Goal: Task Accomplishment & Management: Complete application form

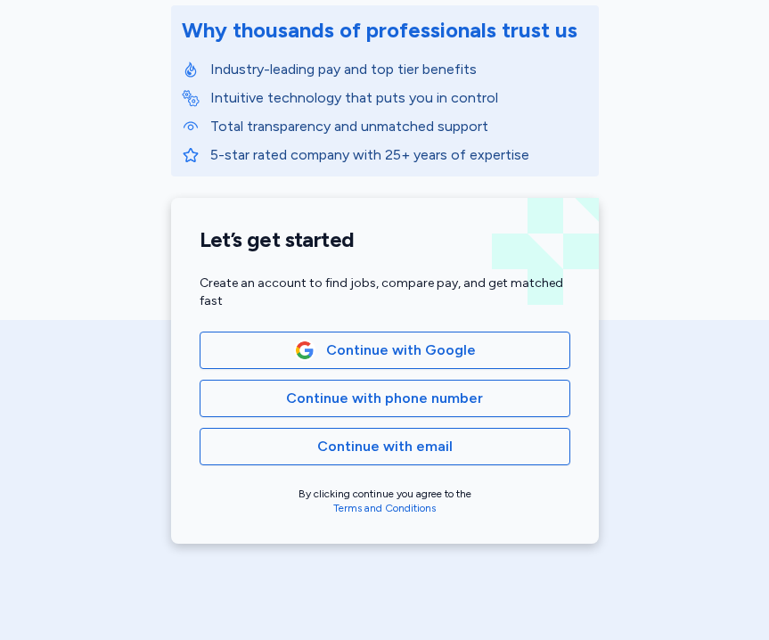
scroll to position [268, 0]
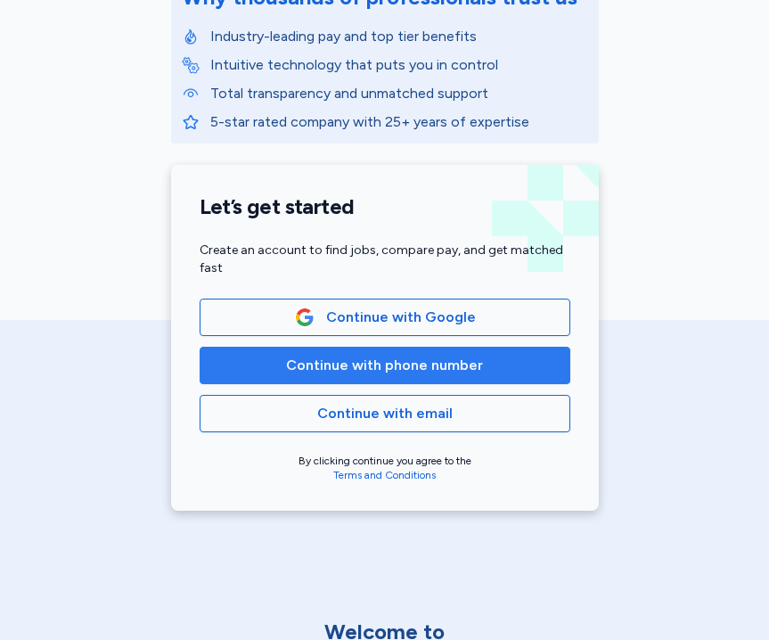
click at [331, 366] on span "Continue with phone number" at bounding box center [384, 365] width 197 height 21
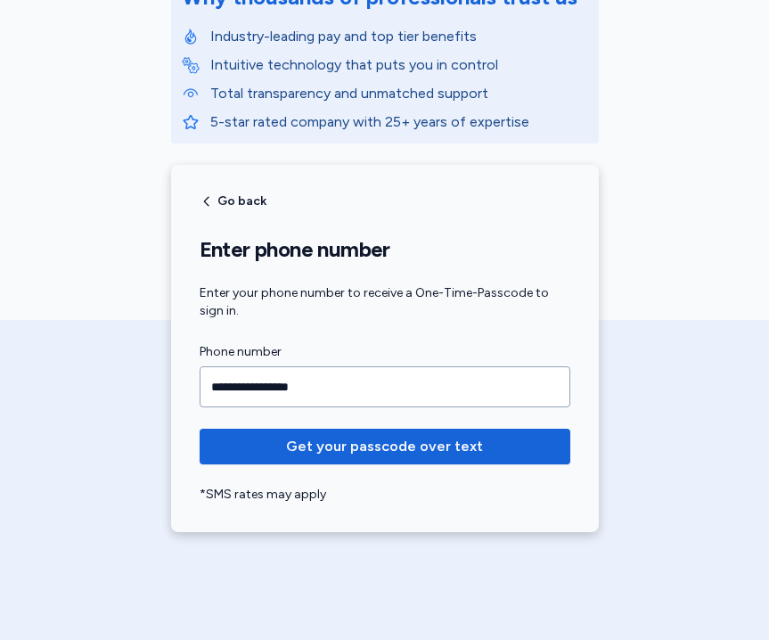
type input "**********"
click at [200, 429] on button "Get your passcode over text" at bounding box center [385, 447] width 371 height 36
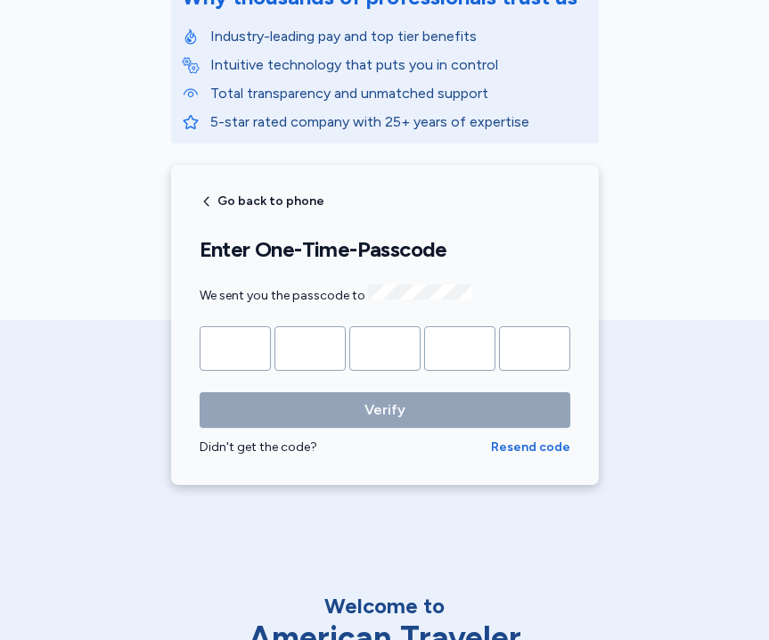
click at [243, 344] on input "Please enter OTP character 1" at bounding box center [235, 348] width 71 height 45
type input "*"
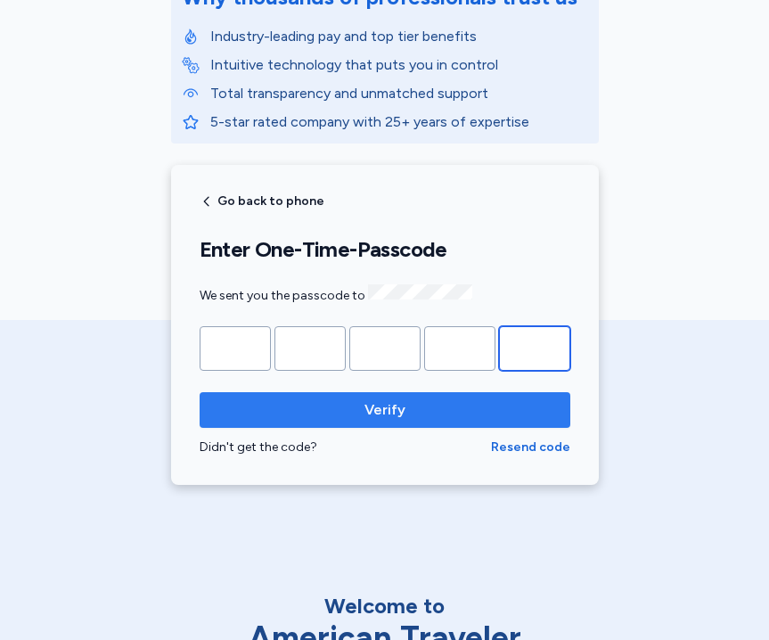
type input "*"
click at [288, 419] on button "Verify" at bounding box center [385, 410] width 371 height 36
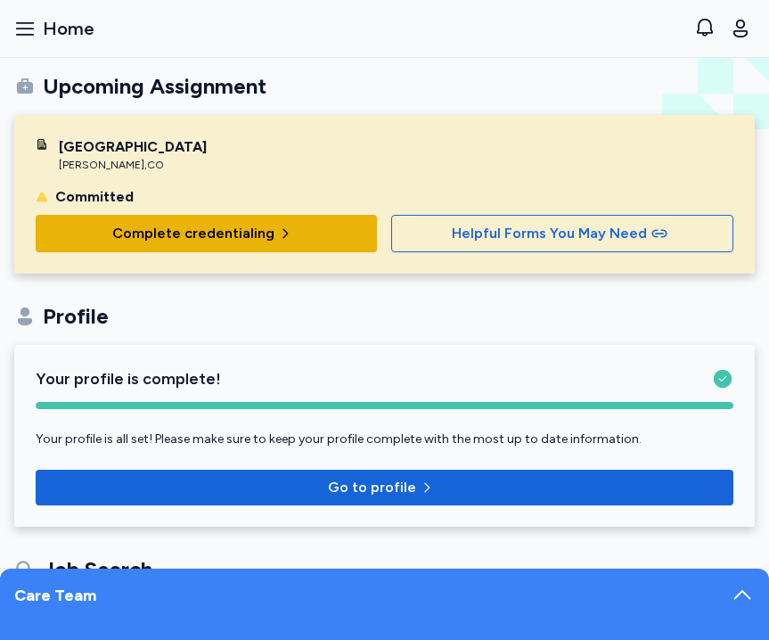
click at [211, 224] on span "Complete credentialing" at bounding box center [193, 233] width 162 height 21
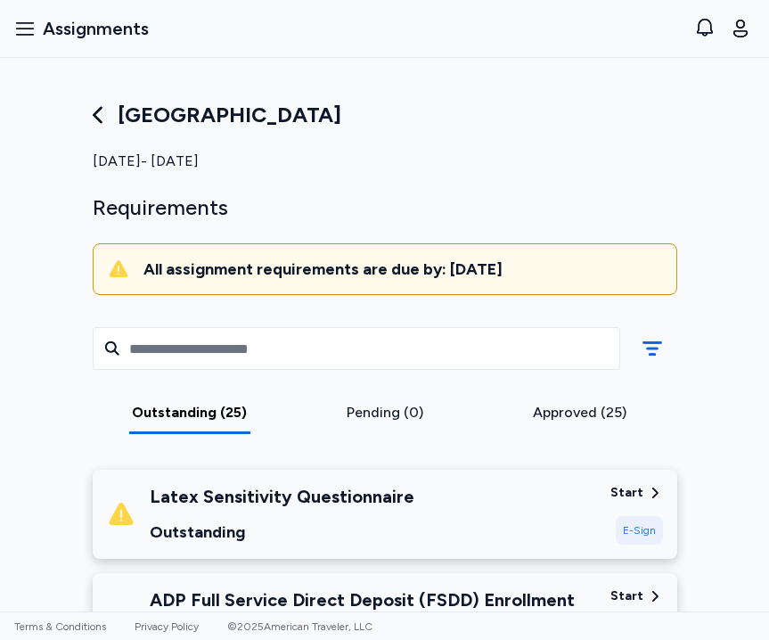
click at [237, 529] on div "Outstanding" at bounding box center [282, 531] width 265 height 25
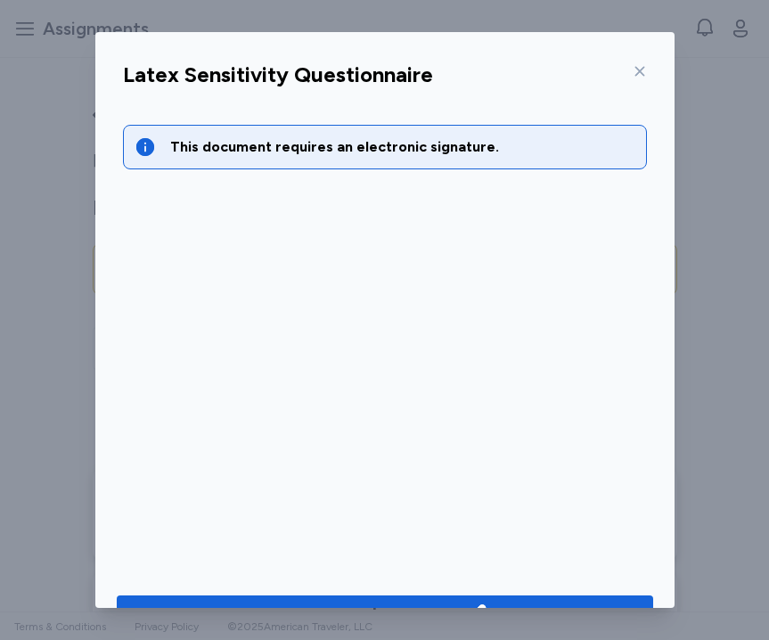
scroll to position [48, 0]
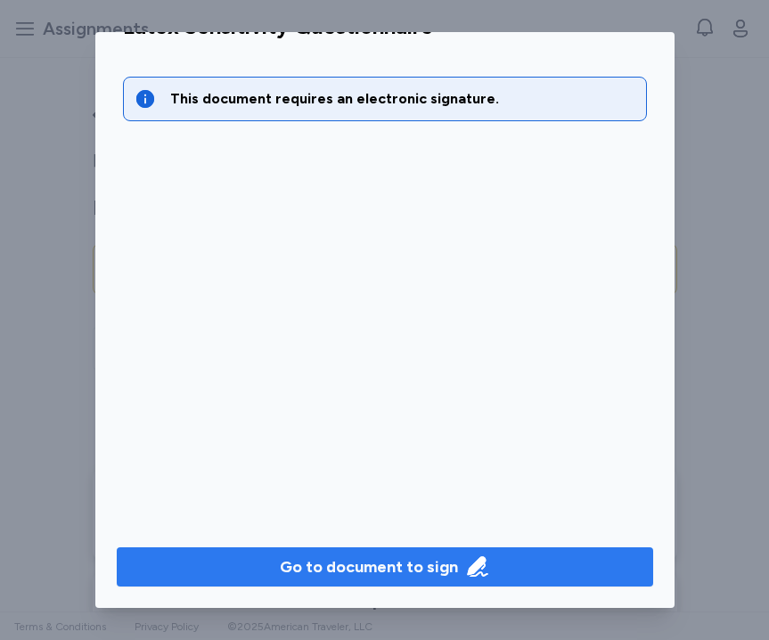
click at [327, 577] on div "Go to document to sign" at bounding box center [369, 566] width 178 height 25
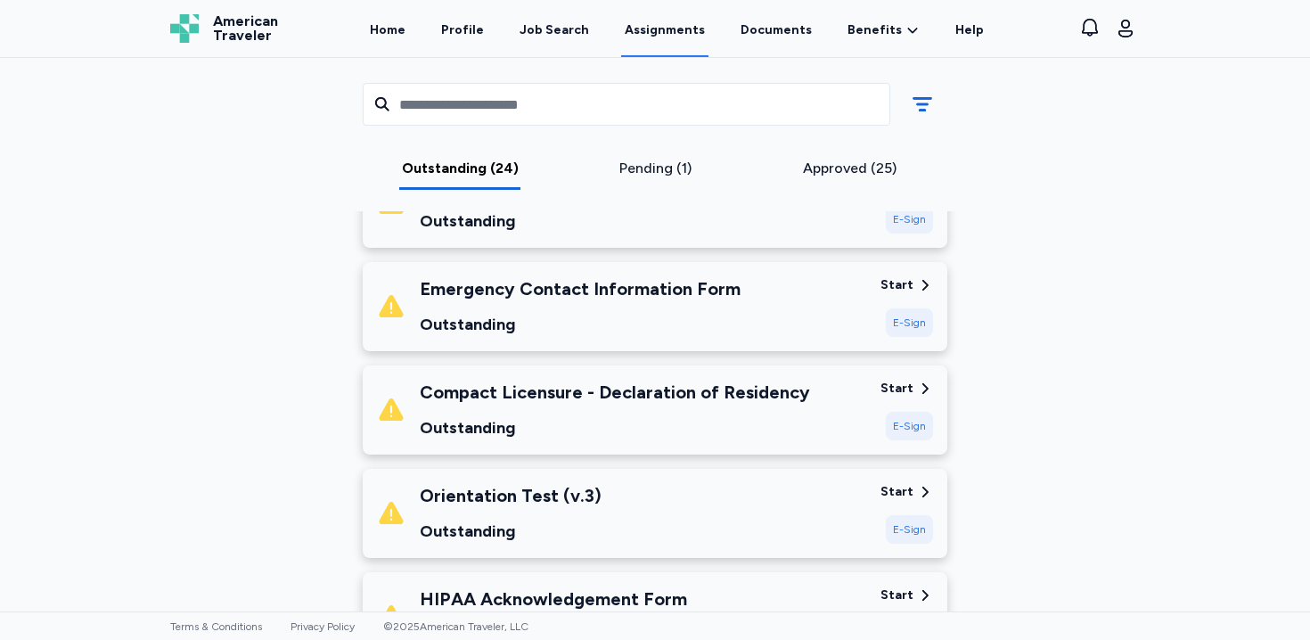
scroll to position [434, 0]
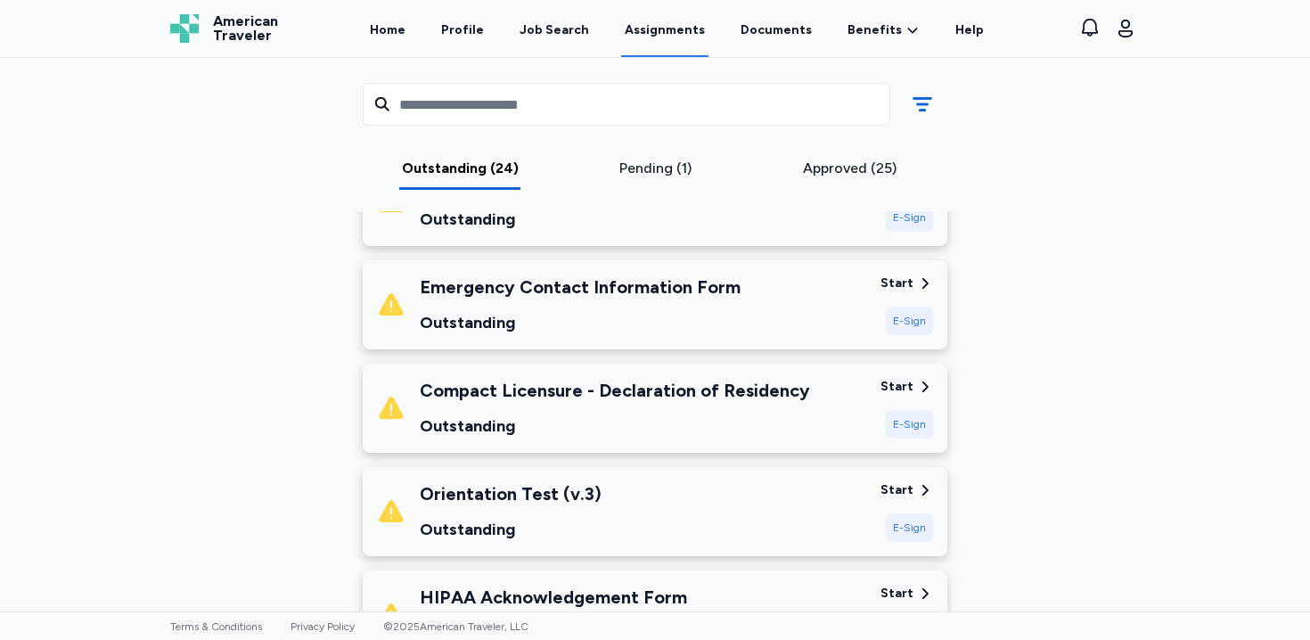
click at [768, 297] on div "Emergency Contact Information Form Outstanding" at bounding box center [621, 304] width 489 height 61
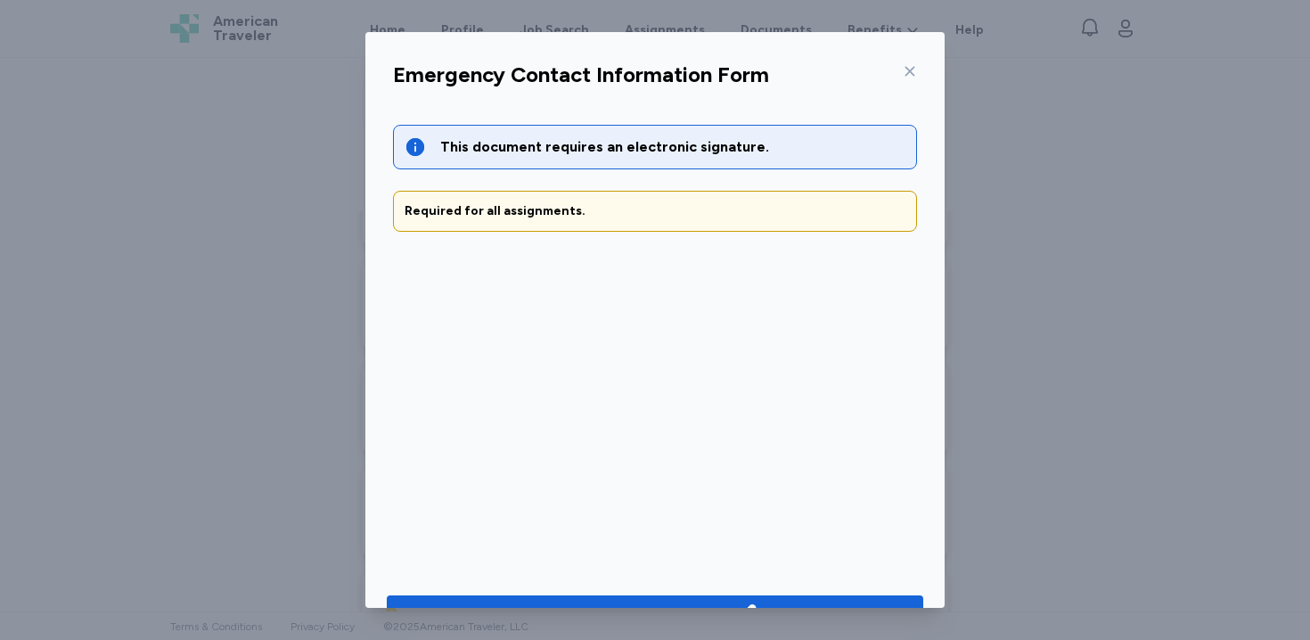
scroll to position [48, 0]
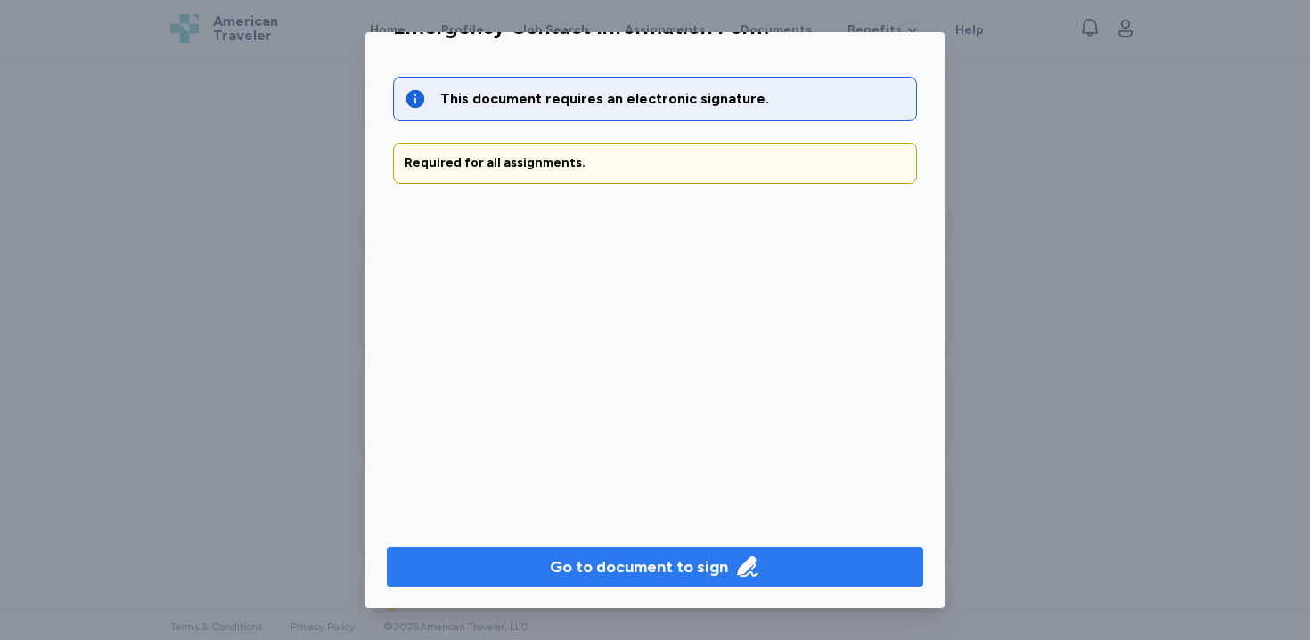
click at [749, 559] on icon "button" at bounding box center [747, 566] width 20 height 20
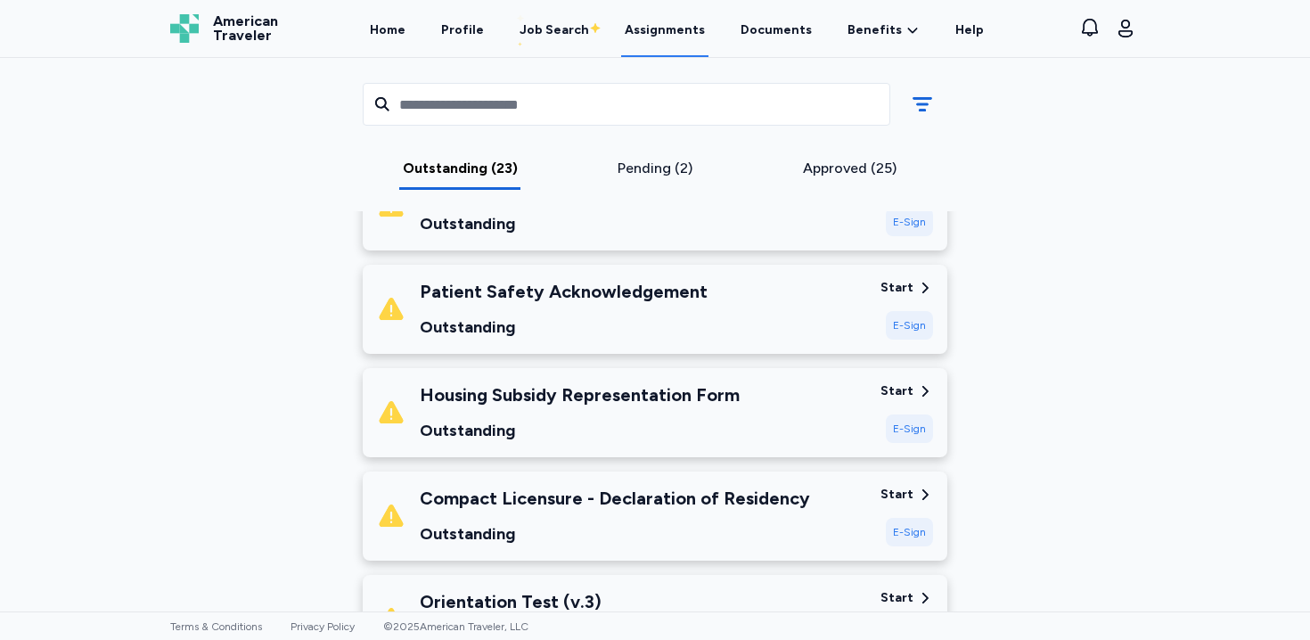
scroll to position [444, 0]
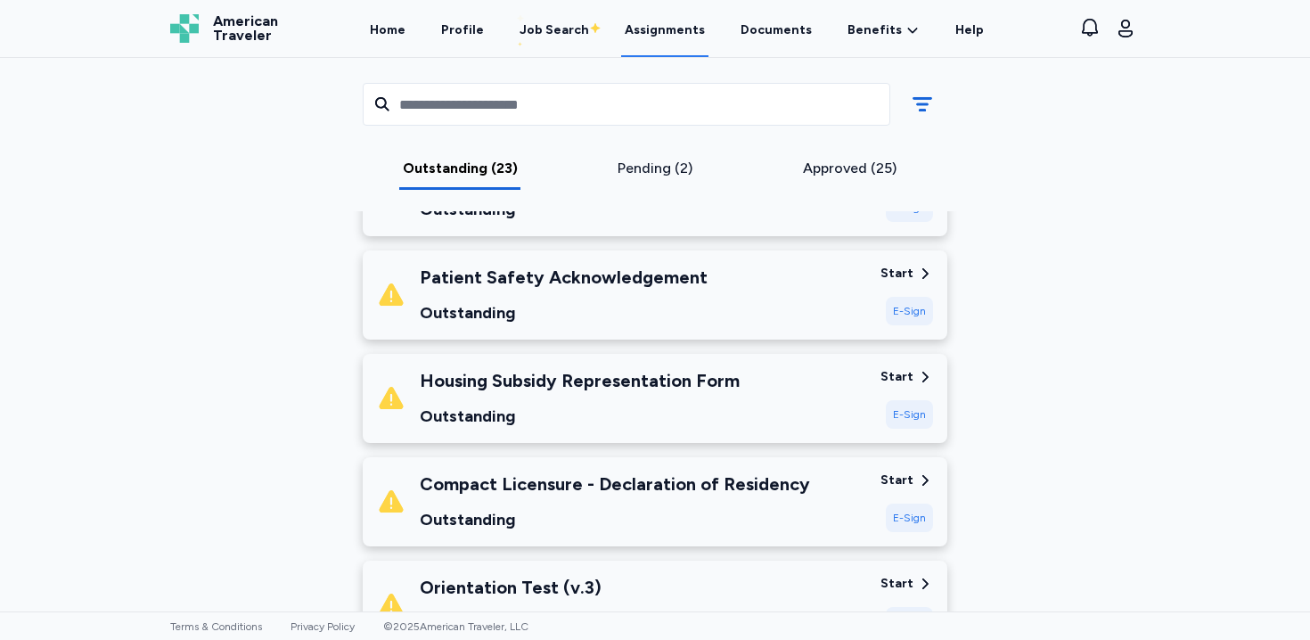
click at [768, 319] on div "Patient Safety Acknowledgement Outstanding" at bounding box center [621, 295] width 489 height 61
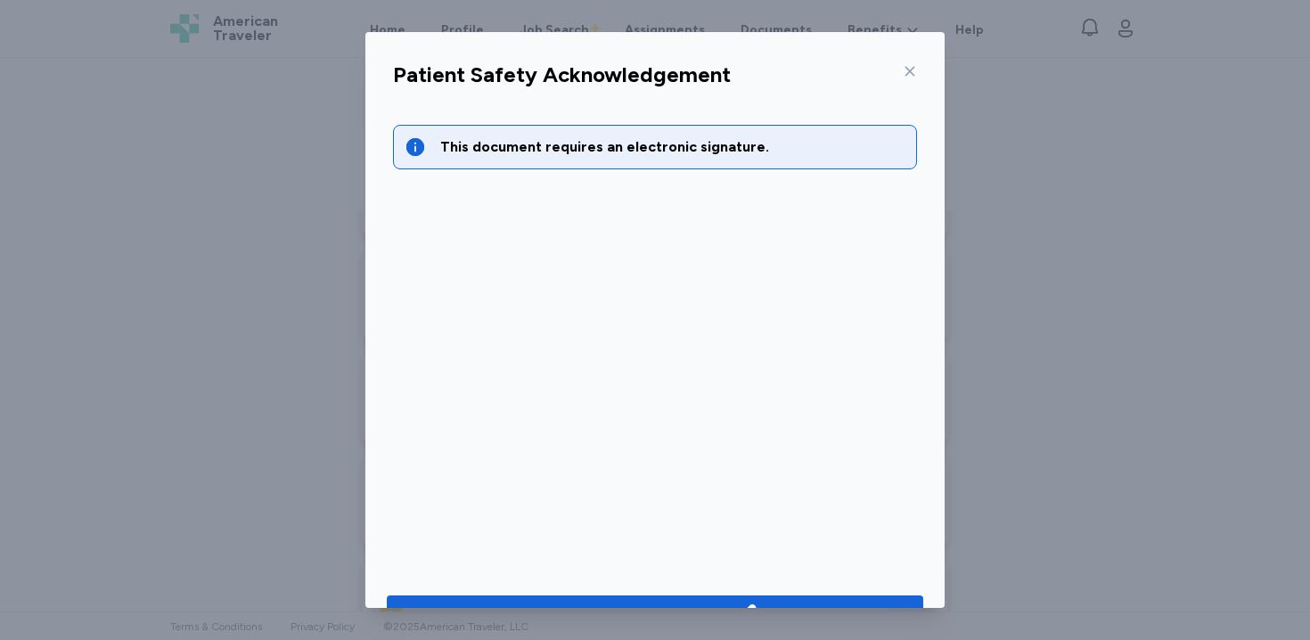
scroll to position [48, 0]
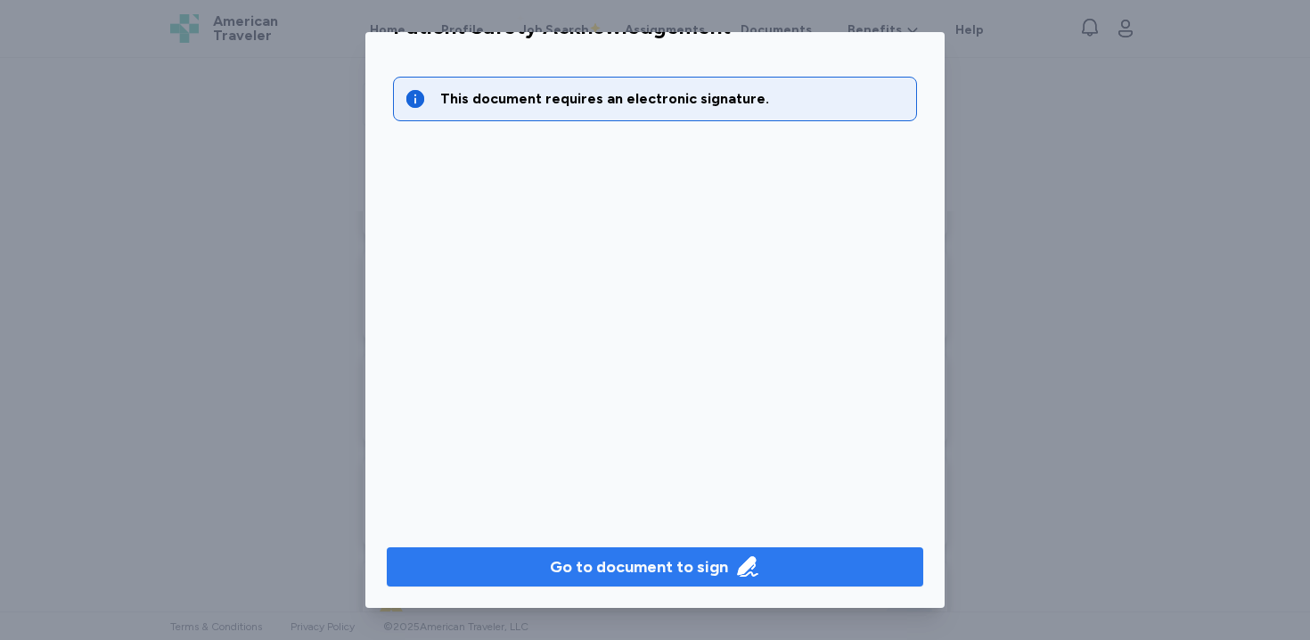
click at [572, 570] on div "Go to document to sign" at bounding box center [639, 566] width 178 height 25
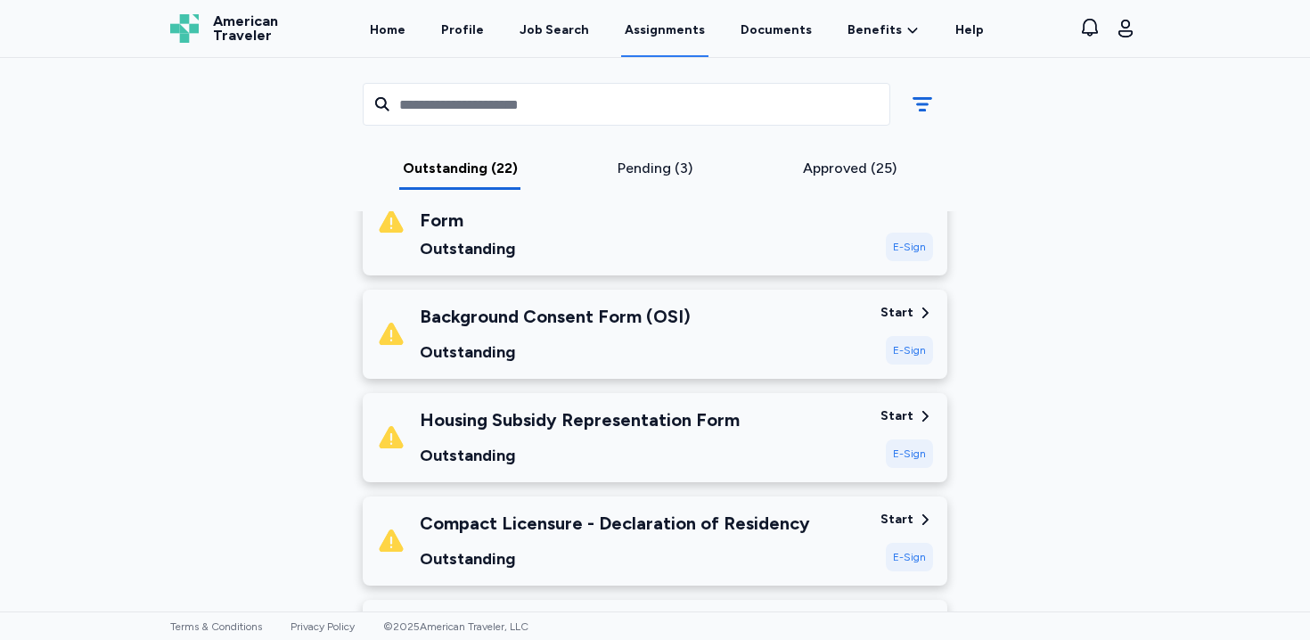
scroll to position [302, 0]
click at [711, 430] on div "Housing Subsidy Representation Form Outstanding" at bounding box center [580, 436] width 320 height 61
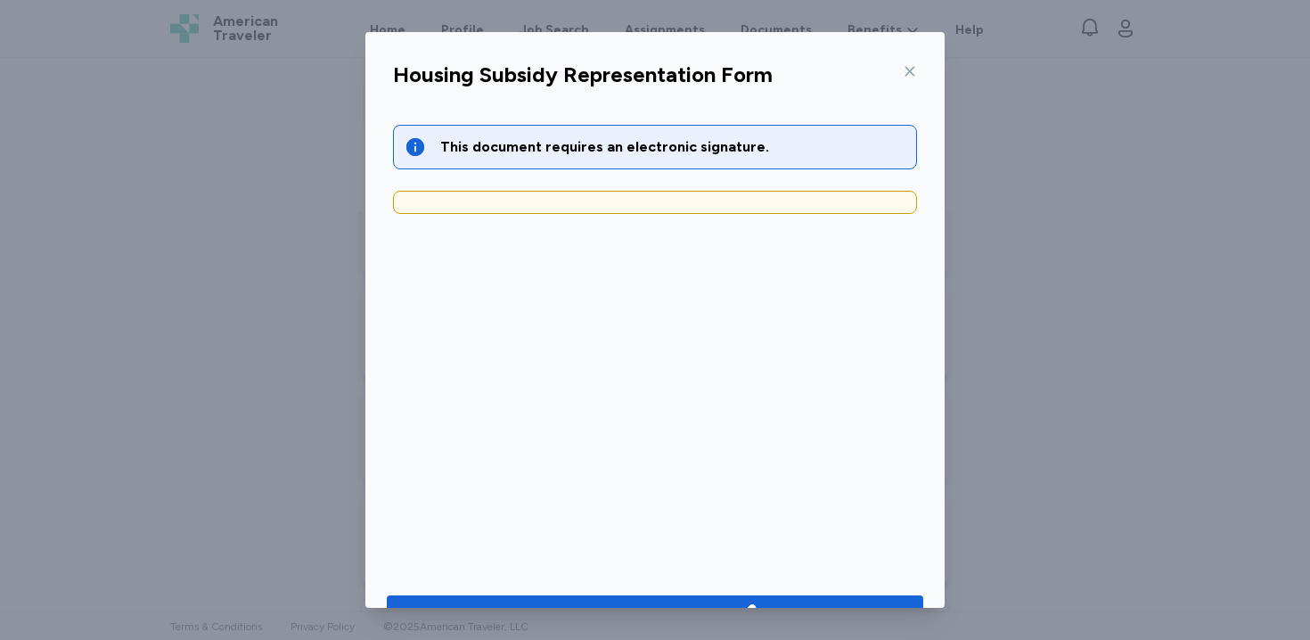
scroll to position [48, 0]
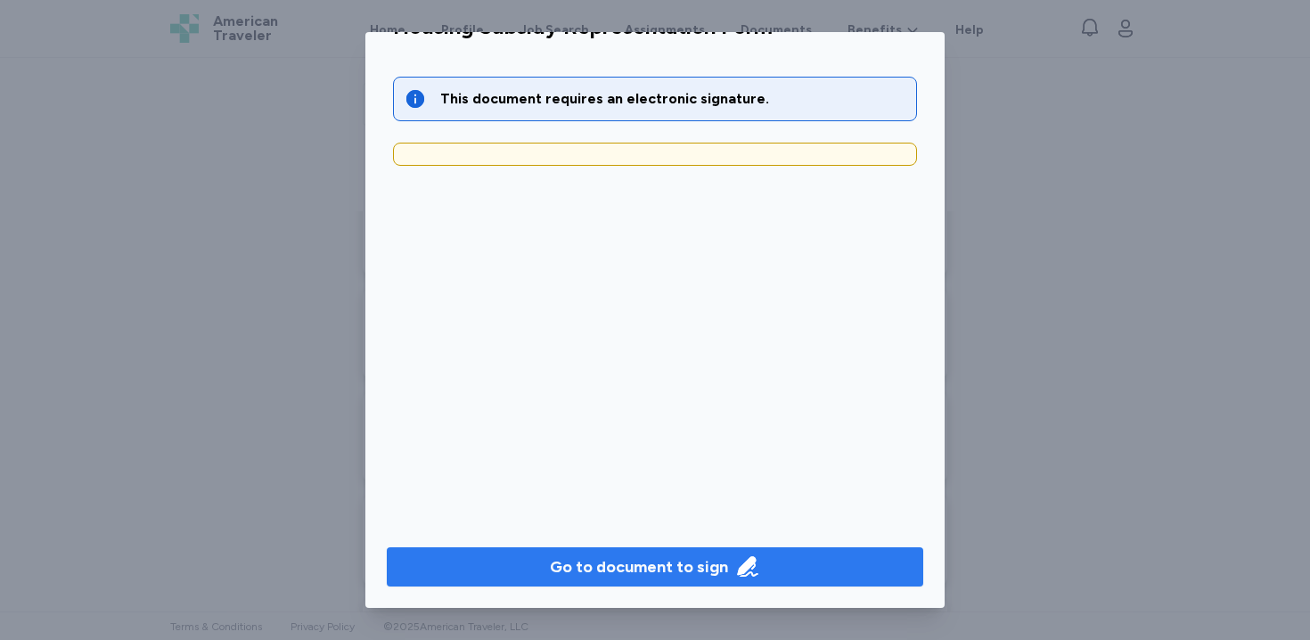
click at [688, 571] on div "Go to document to sign" at bounding box center [639, 566] width 178 height 25
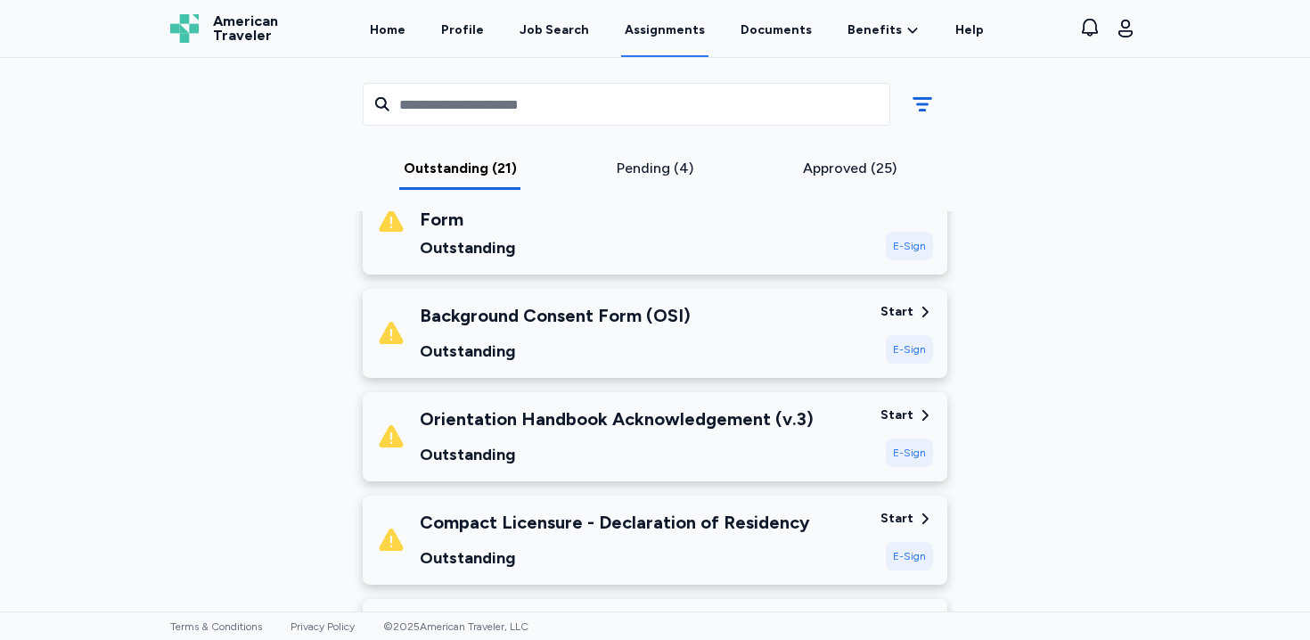
click at [721, 425] on div "Orientation Handbook Acknowledgement (v.3)" at bounding box center [617, 418] width 394 height 25
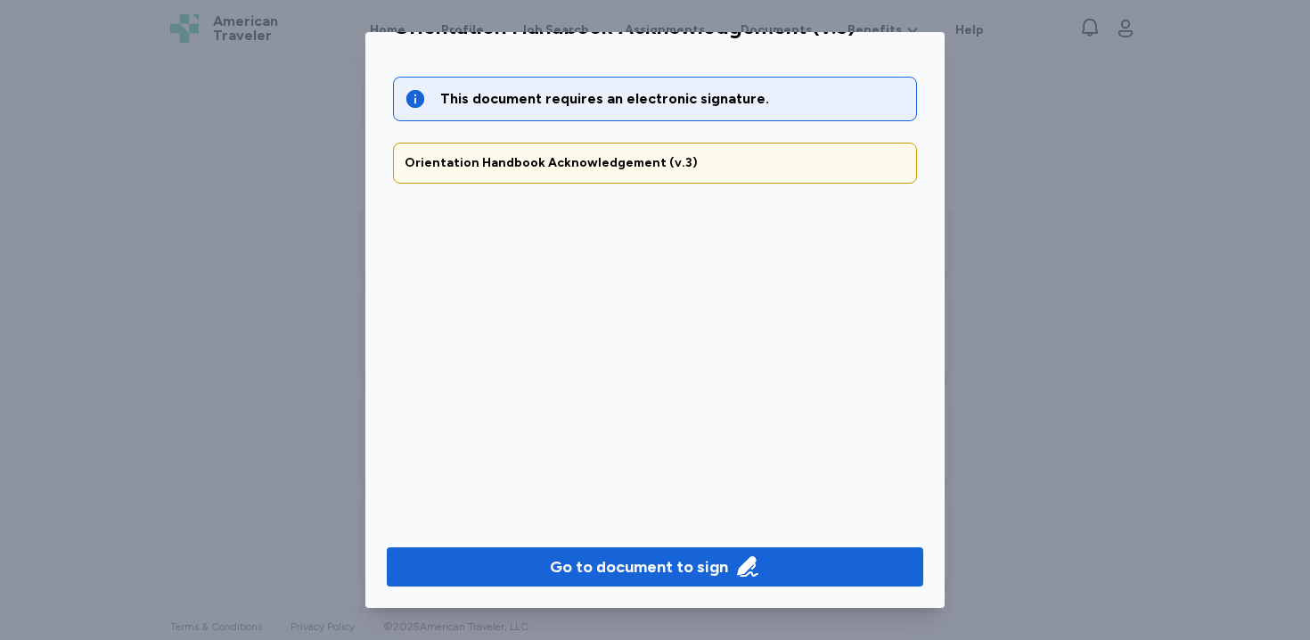
scroll to position [44, 0]
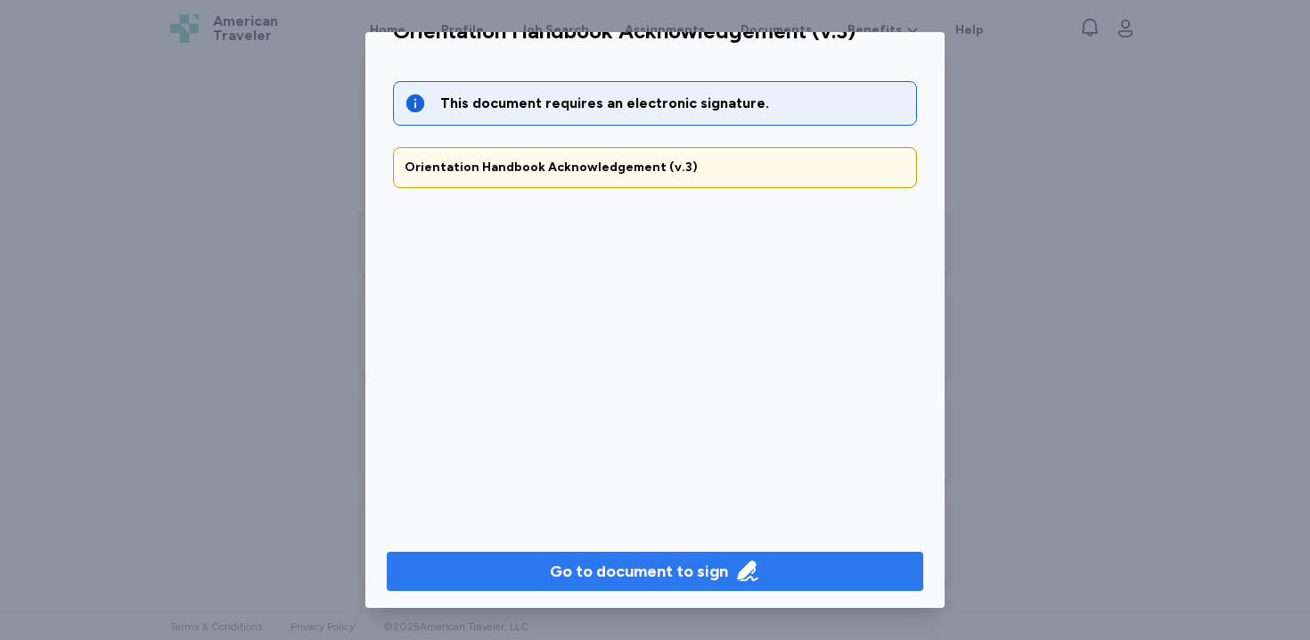
click at [708, 568] on div "Go to document to sign" at bounding box center [639, 571] width 178 height 25
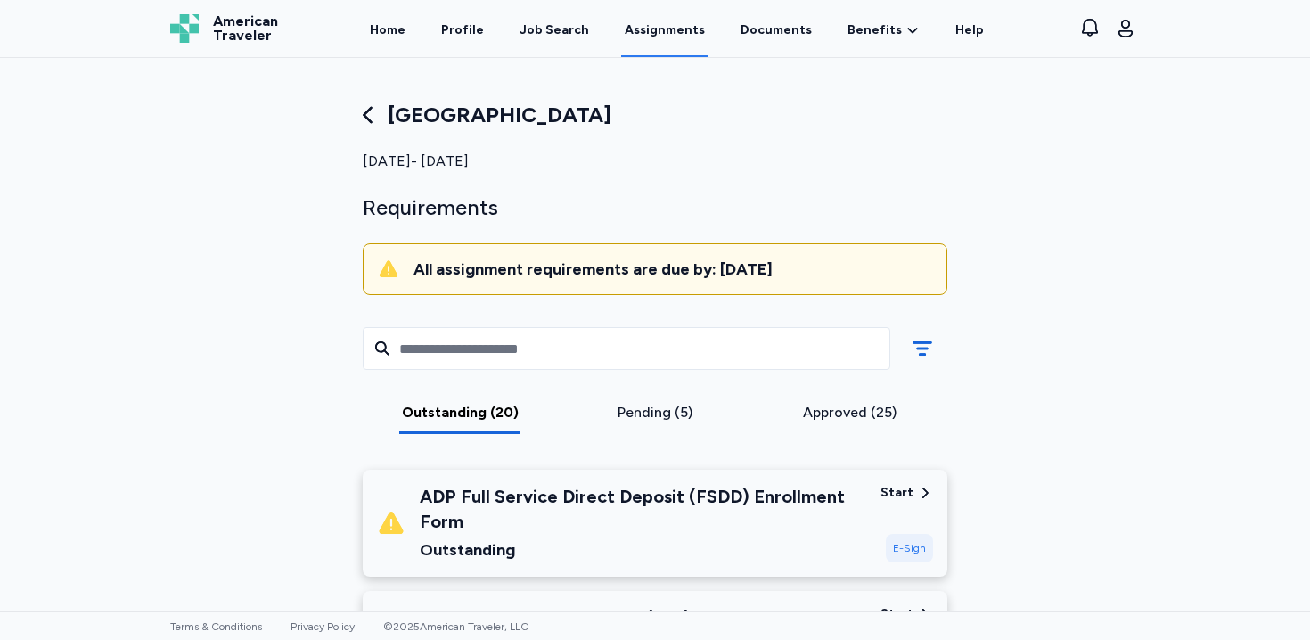
scroll to position [236, 0]
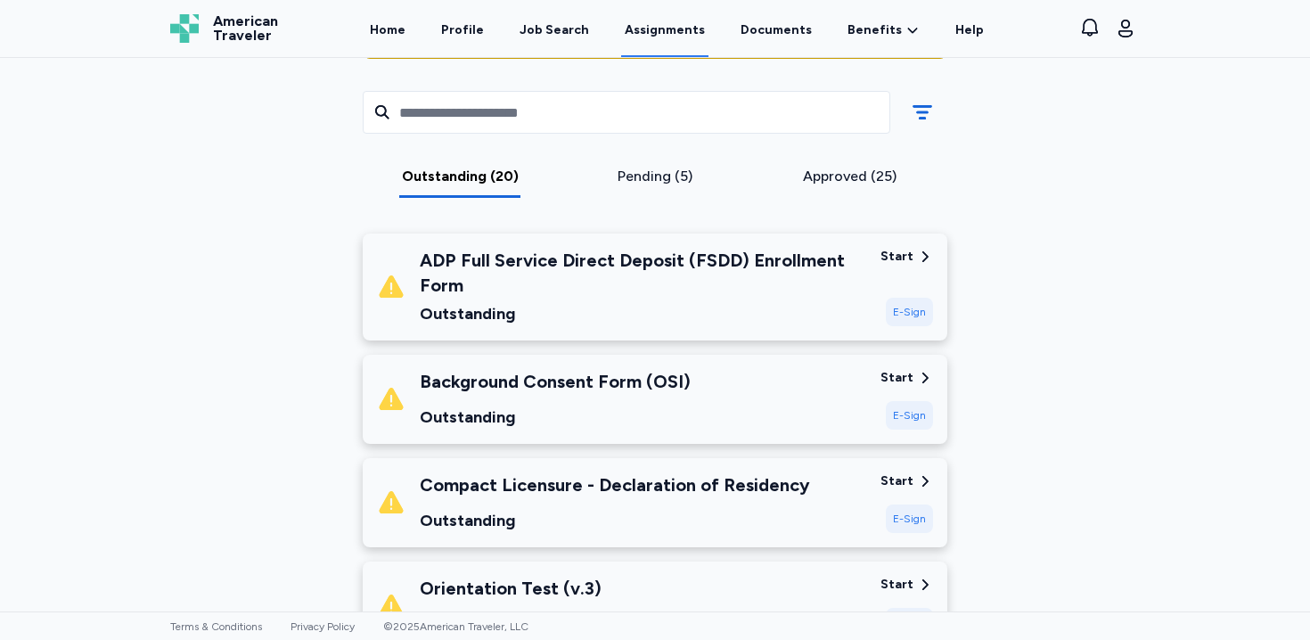
click at [698, 282] on div "ADP Full Service Direct Deposit (FSDD) Enrollment Form" at bounding box center [643, 273] width 446 height 50
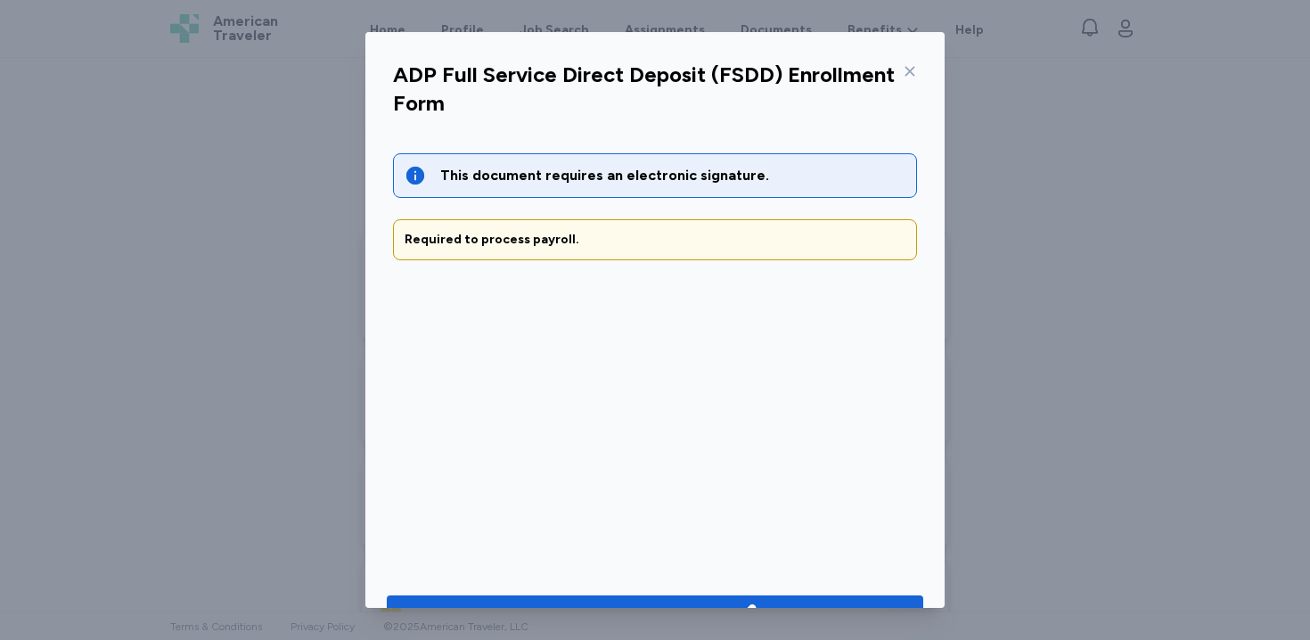
scroll to position [48, 0]
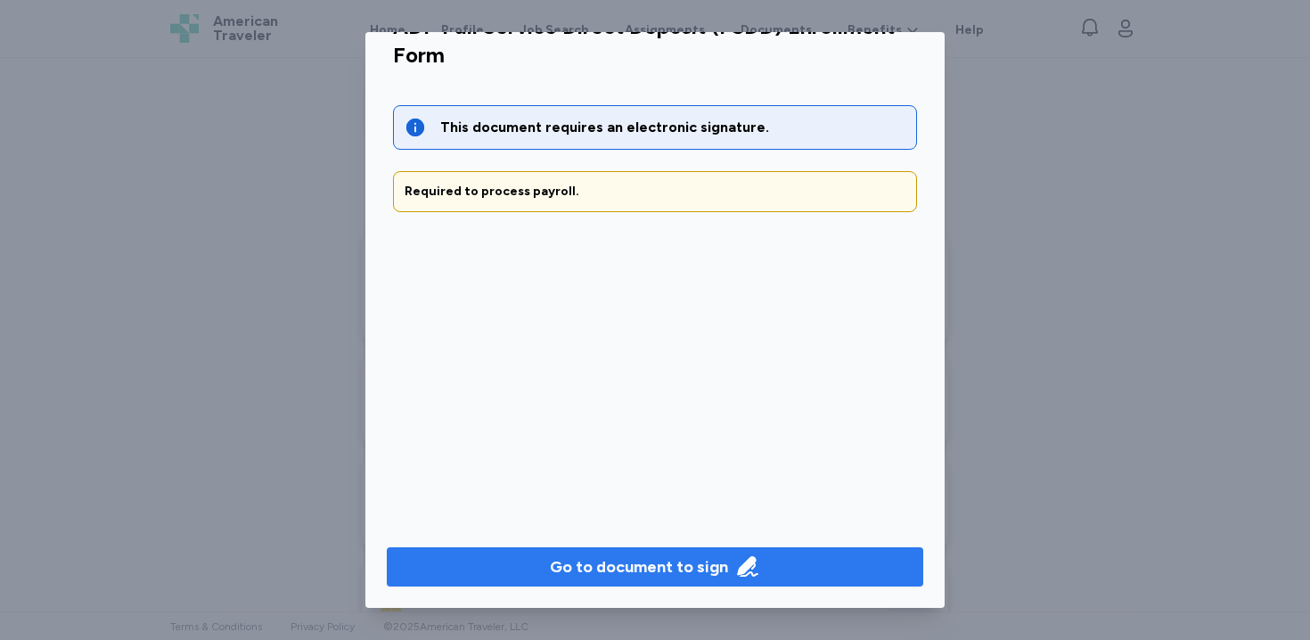
click at [662, 573] on div "Go to document to sign" at bounding box center [639, 566] width 178 height 25
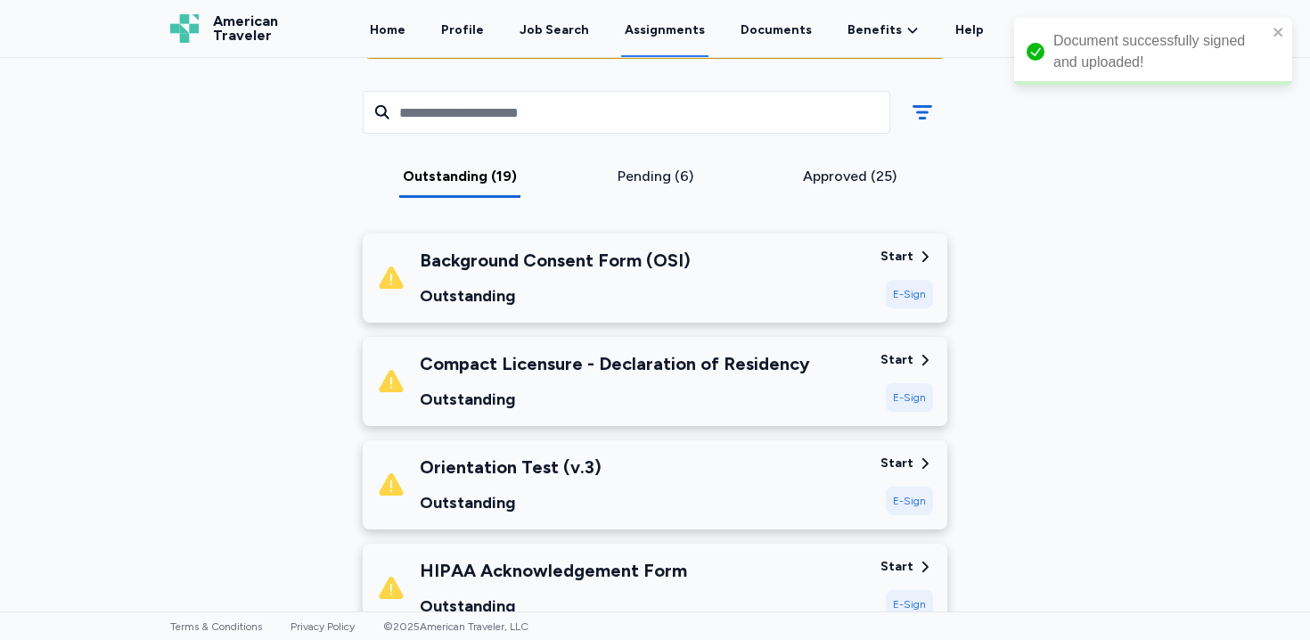
click at [700, 410] on div "Outstanding" at bounding box center [615, 399] width 390 height 25
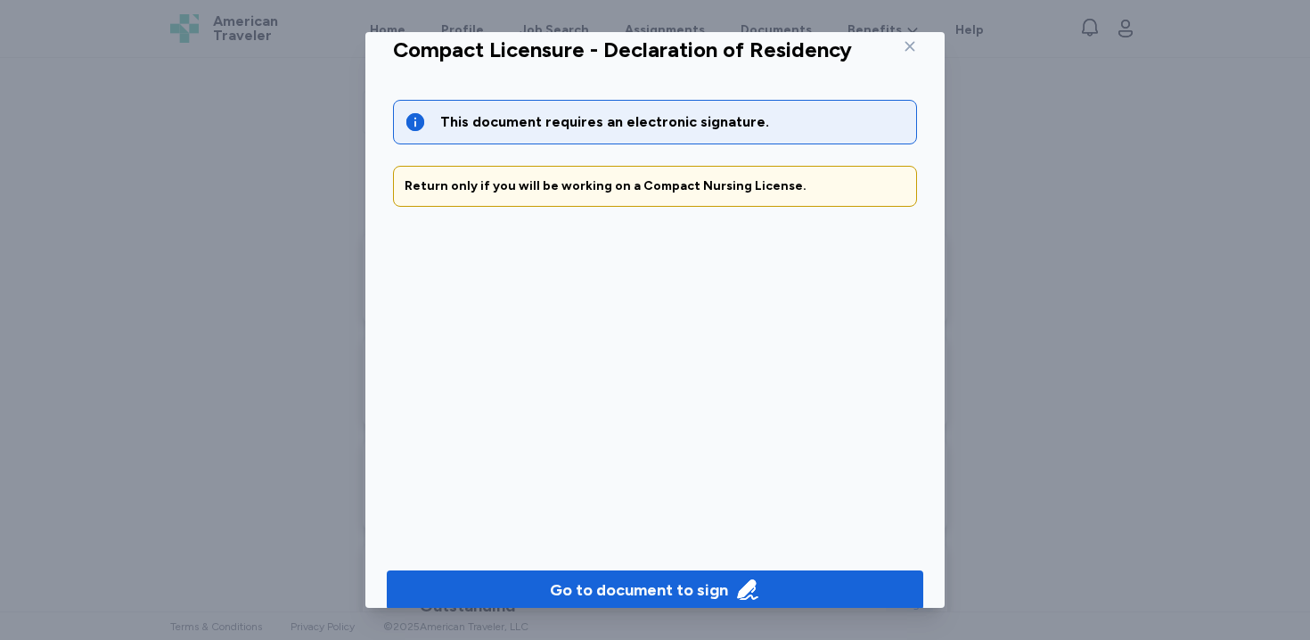
scroll to position [0, 0]
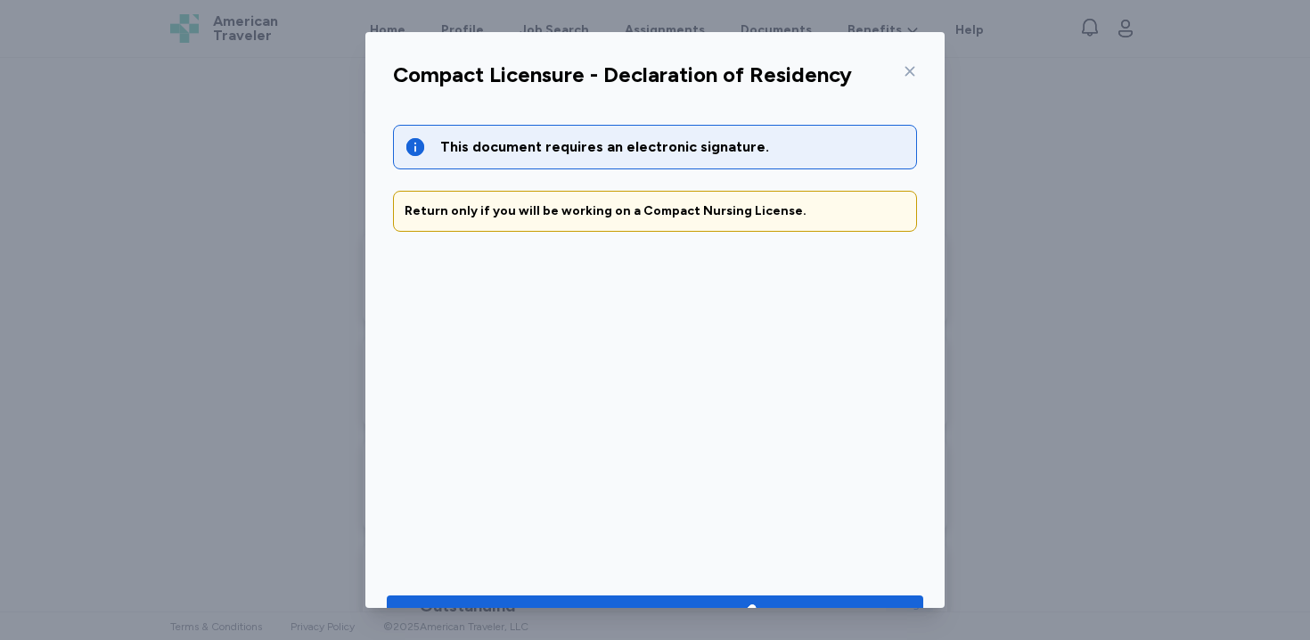
click at [768, 70] on div "Compact Licensure - Declaration of Residency" at bounding box center [655, 80] width 552 height 46
click at [768, 71] on icon at bounding box center [909, 71] width 14 height 14
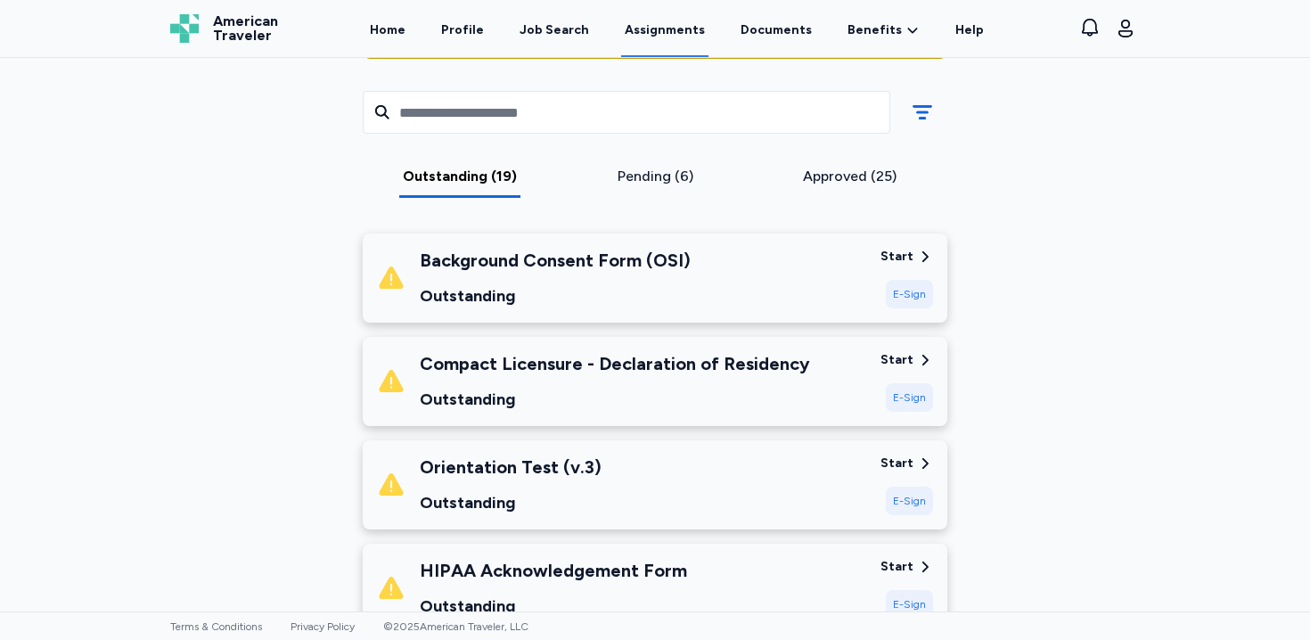
scroll to position [288, 0]
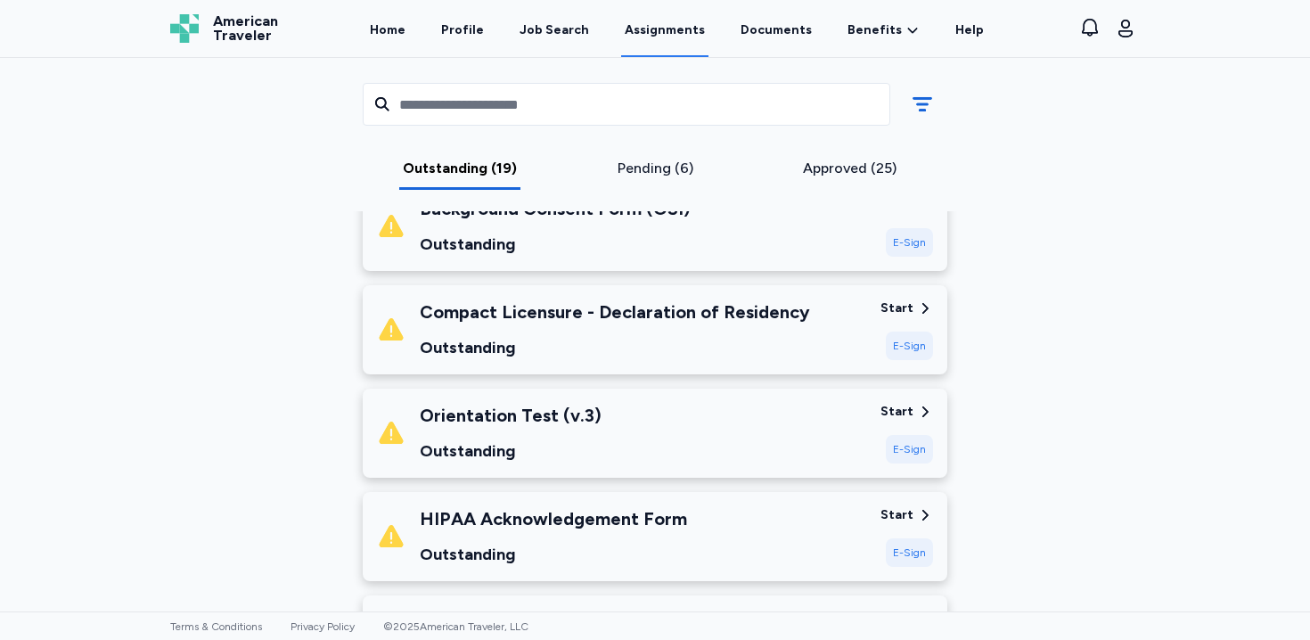
click at [741, 437] on div "Orientation Test (v.3) Outstanding" at bounding box center [621, 433] width 489 height 61
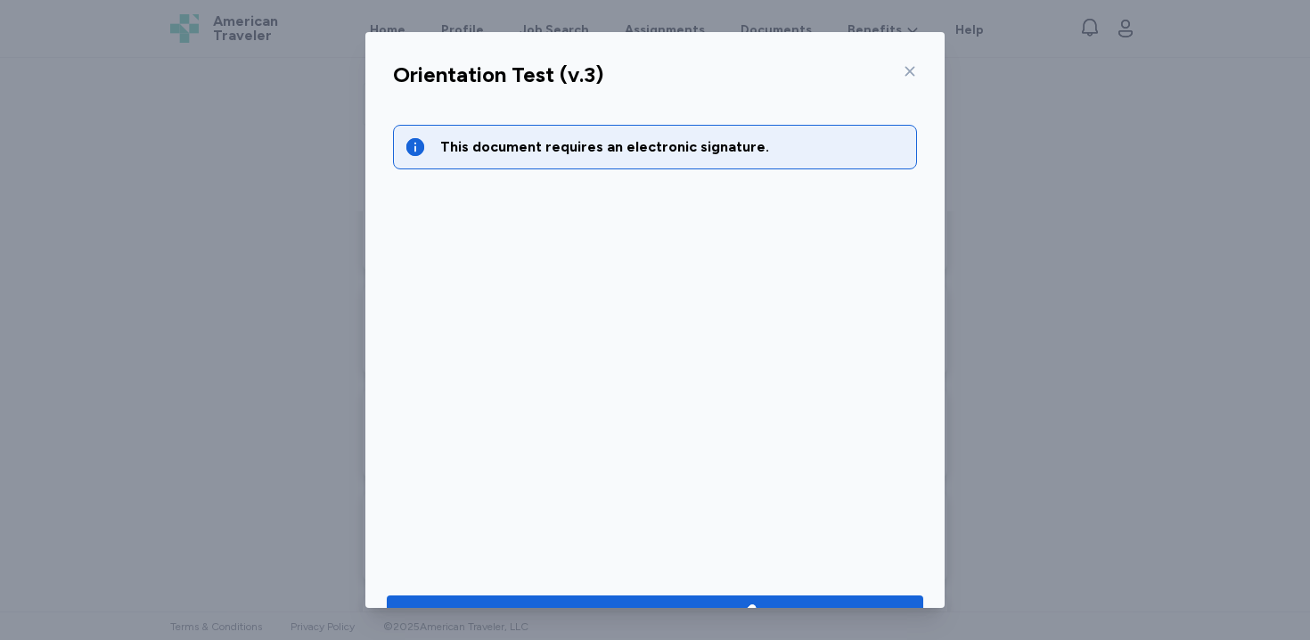
click at [768, 73] on icon at bounding box center [910, 72] width 10 height 10
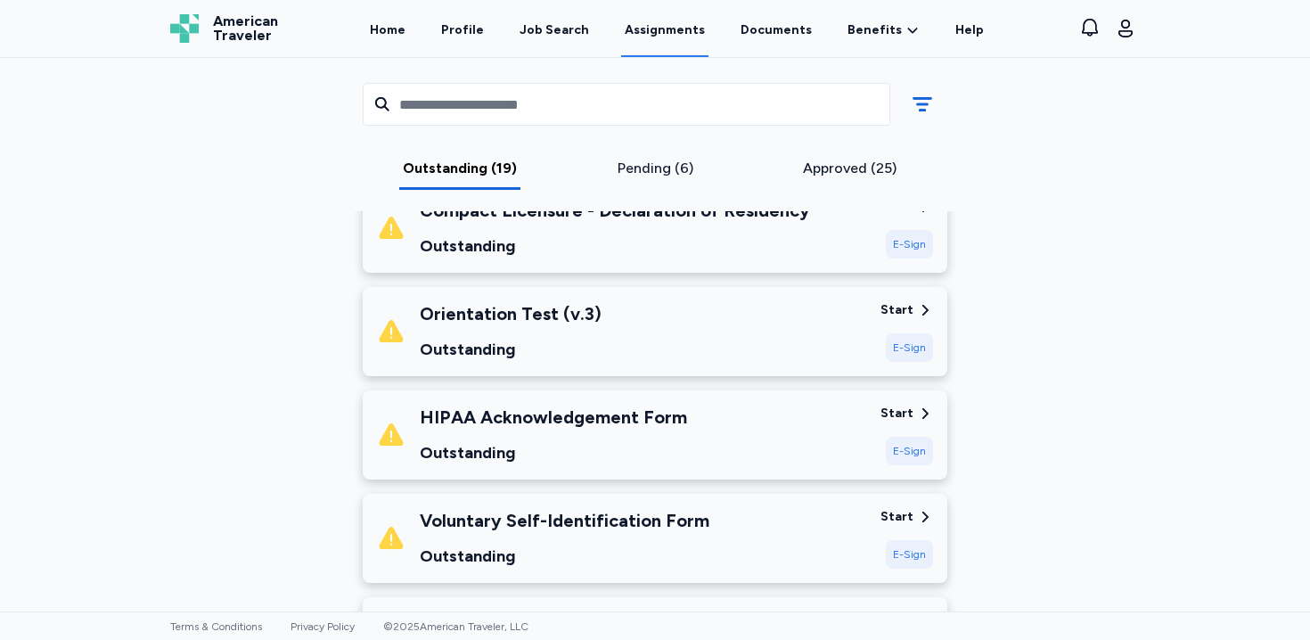
scroll to position [393, 0]
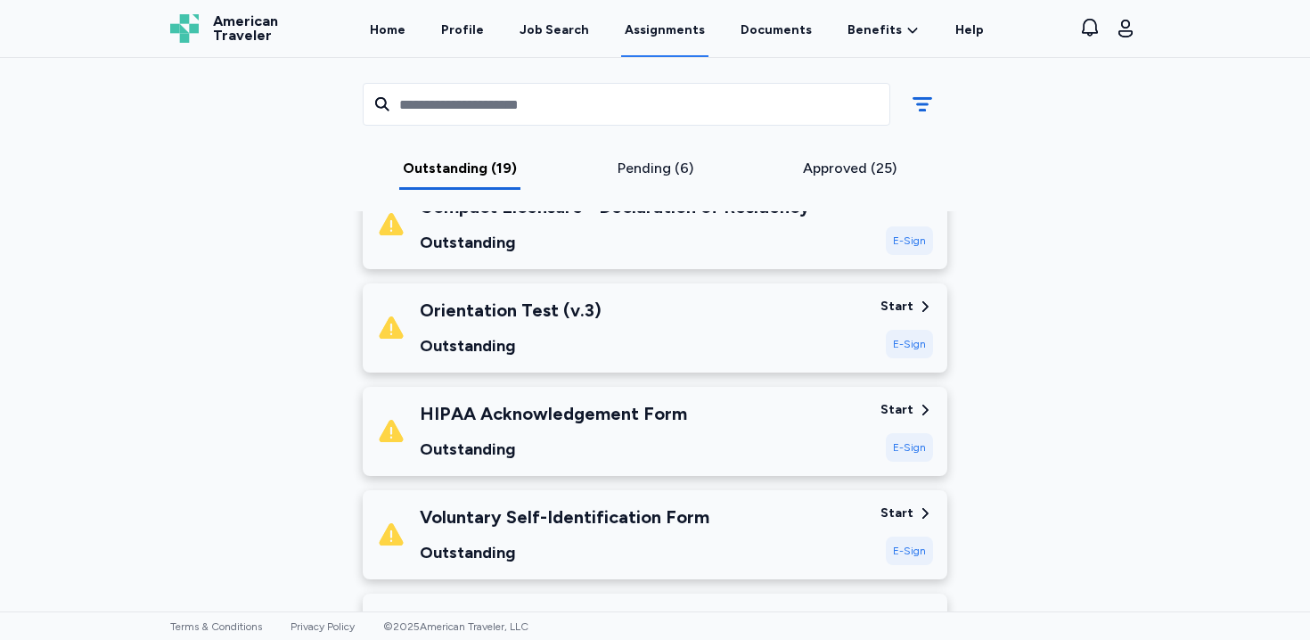
click at [742, 337] on div "Orientation Test (v.3) Outstanding" at bounding box center [621, 328] width 489 height 61
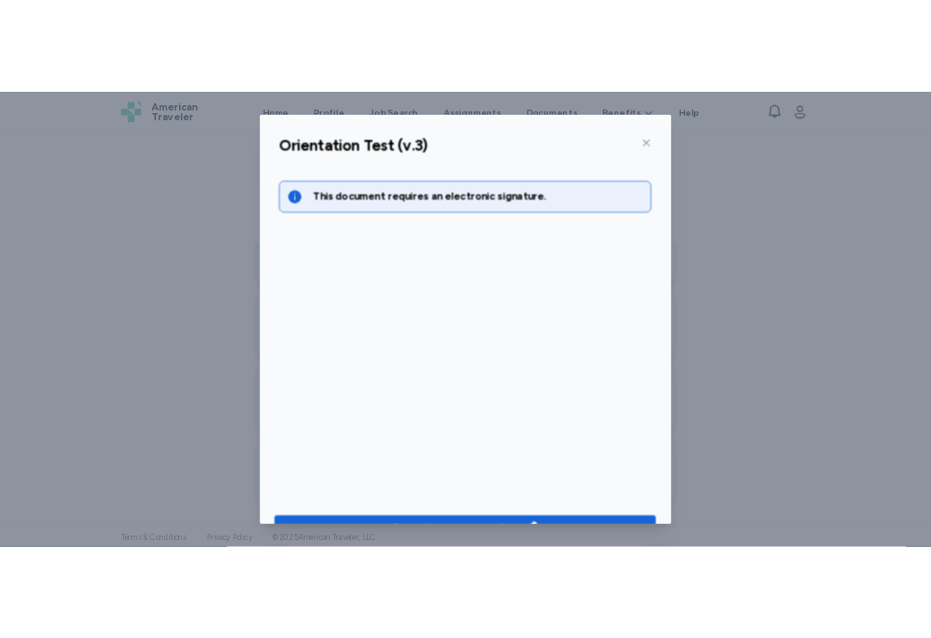
scroll to position [48, 0]
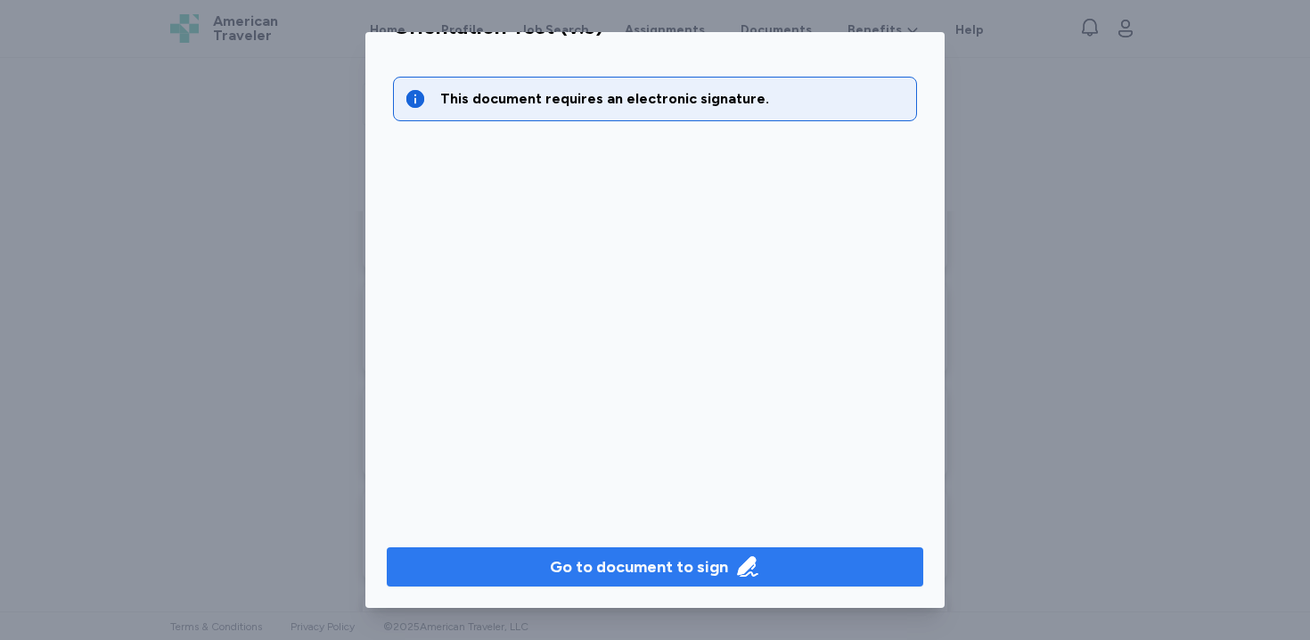
click at [695, 566] on div "Go to document to sign" at bounding box center [639, 566] width 178 height 25
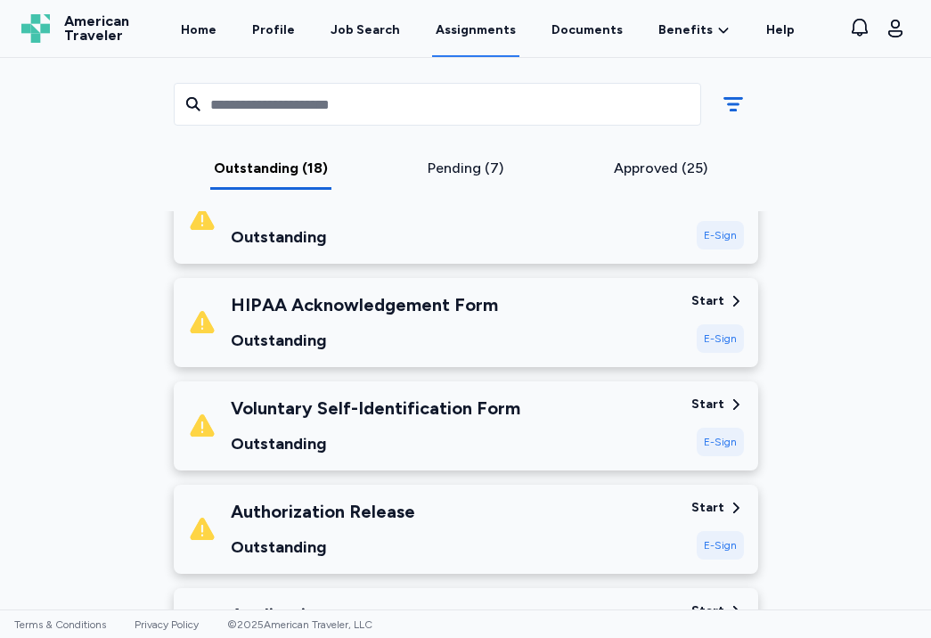
scroll to position [396, 0]
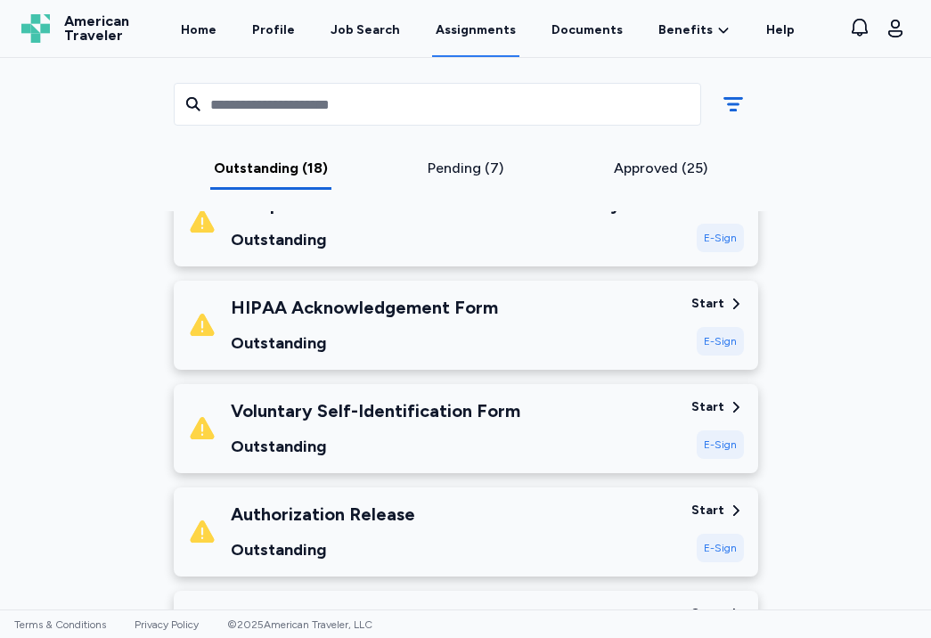
click at [557, 411] on div "Voluntary Self-Identification Form Outstanding" at bounding box center [432, 428] width 489 height 61
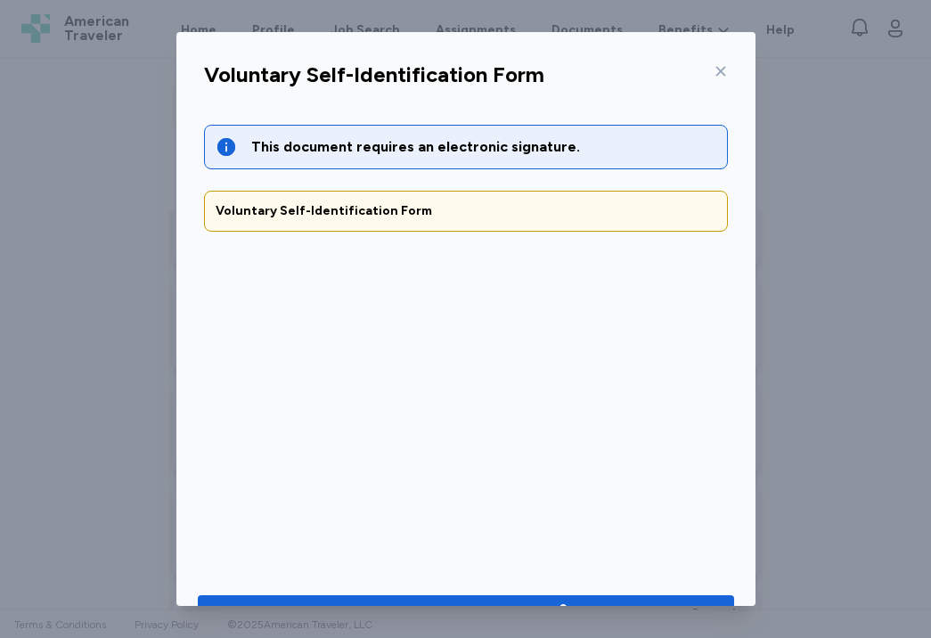
scroll to position [49, 0]
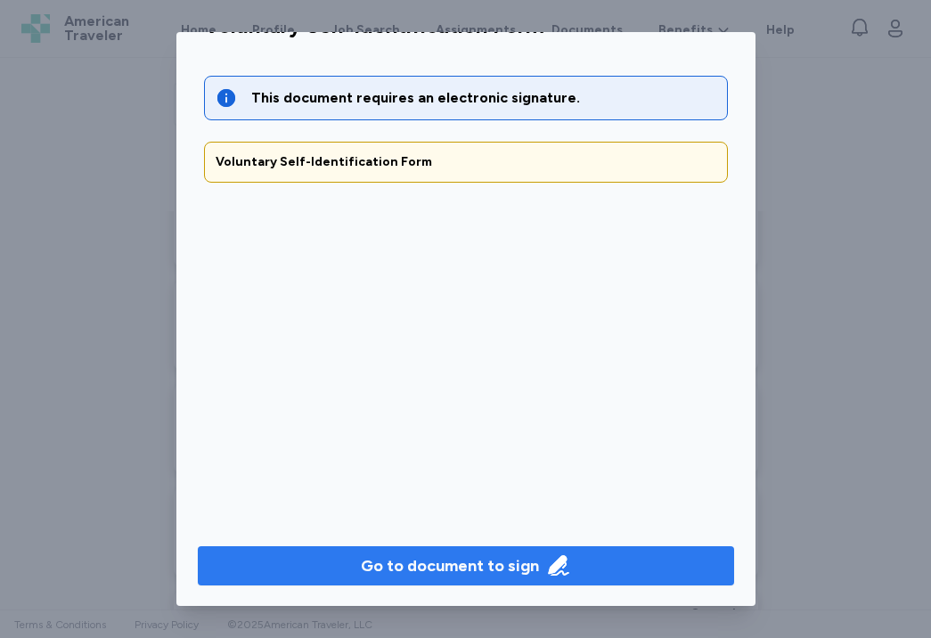
click at [511, 582] on button "Go to document to sign" at bounding box center [466, 565] width 536 height 39
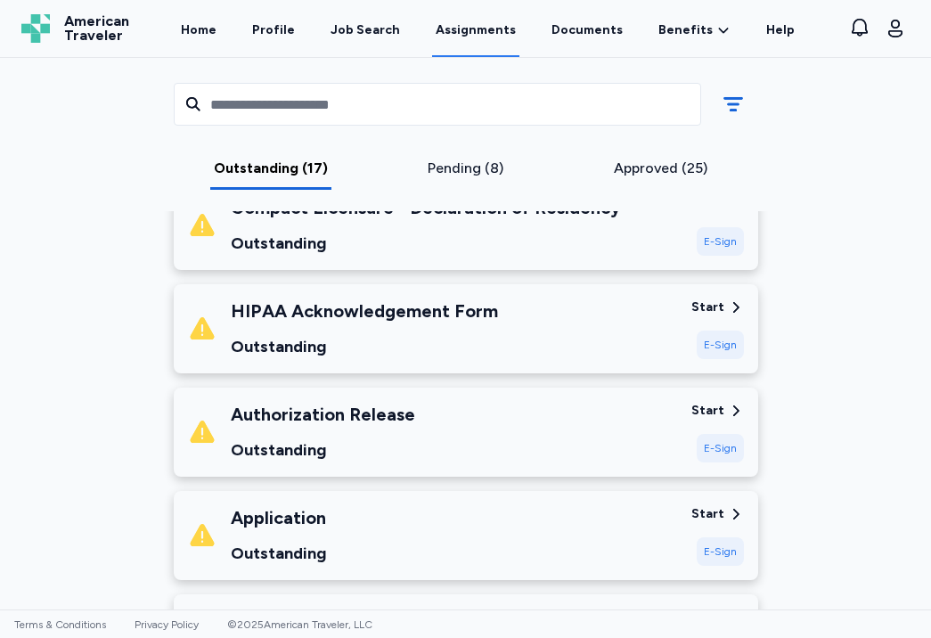
scroll to position [395, 0]
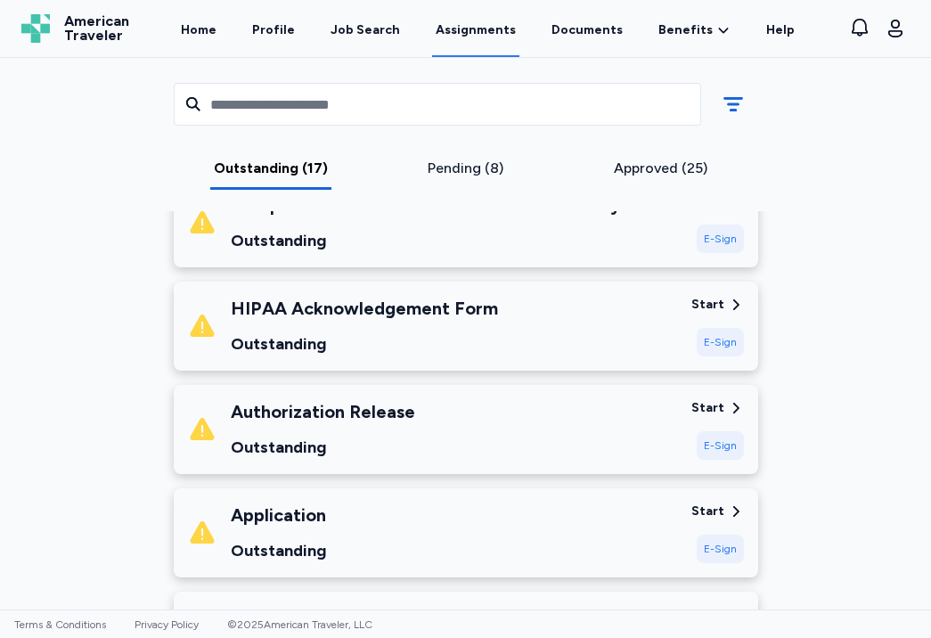
click at [568, 330] on div "HIPAA Acknowledgement Form Outstanding" at bounding box center [432, 326] width 489 height 61
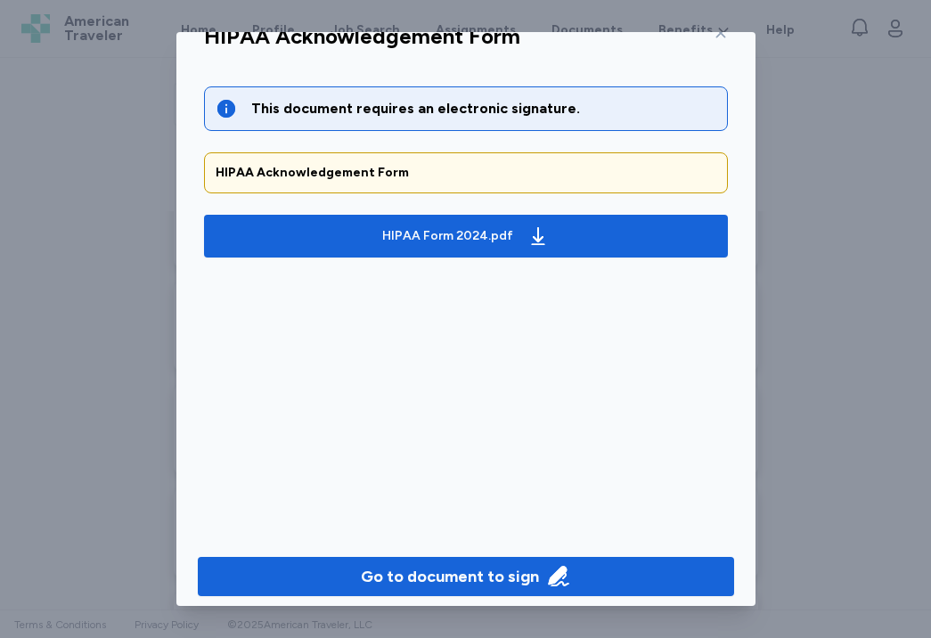
scroll to position [46, 0]
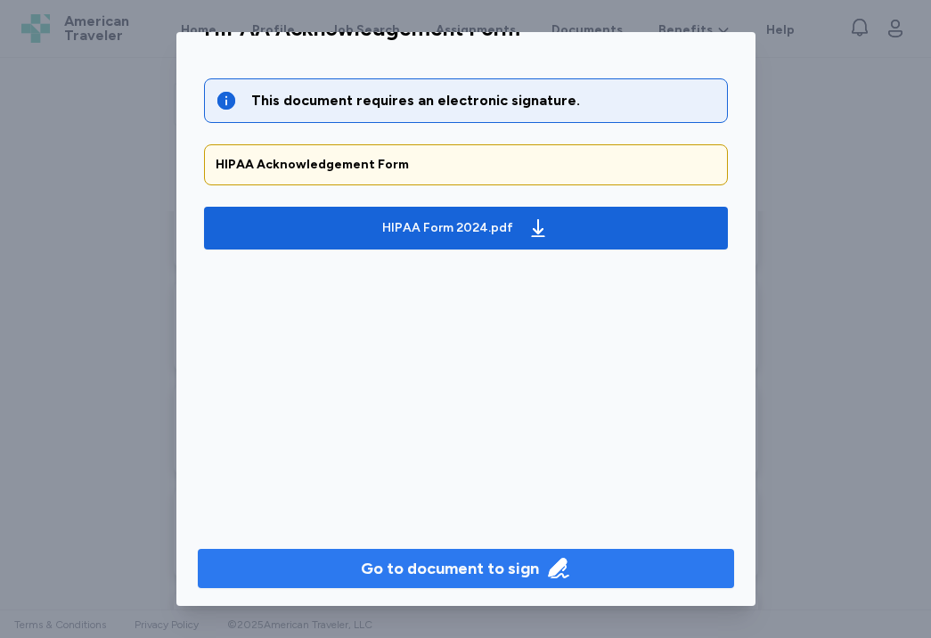
click at [494, 551] on button "Go to document to sign" at bounding box center [466, 568] width 536 height 39
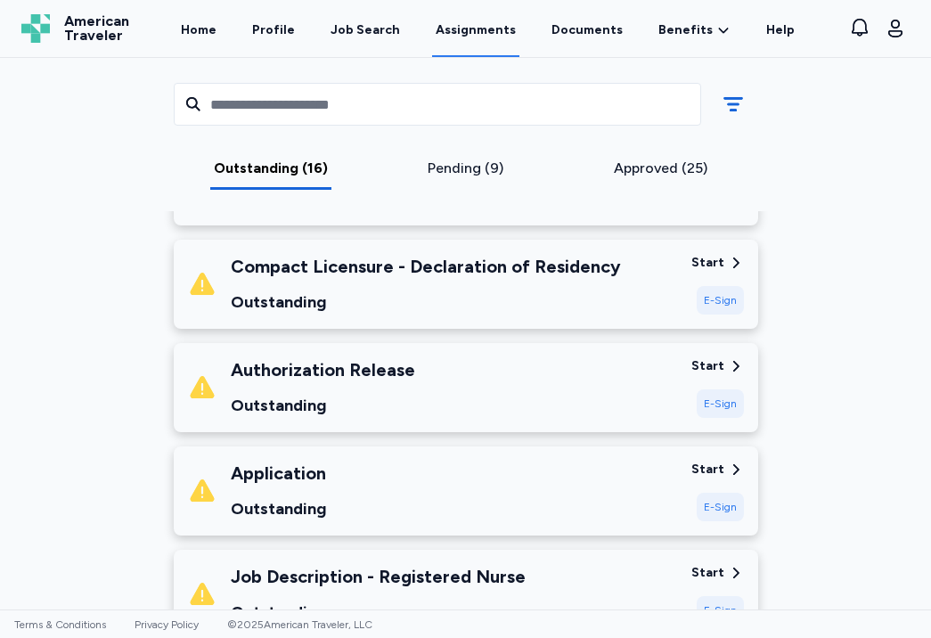
scroll to position [333, 0]
click at [541, 399] on div "Authorization Release Outstanding" at bounding box center [432, 387] width 489 height 61
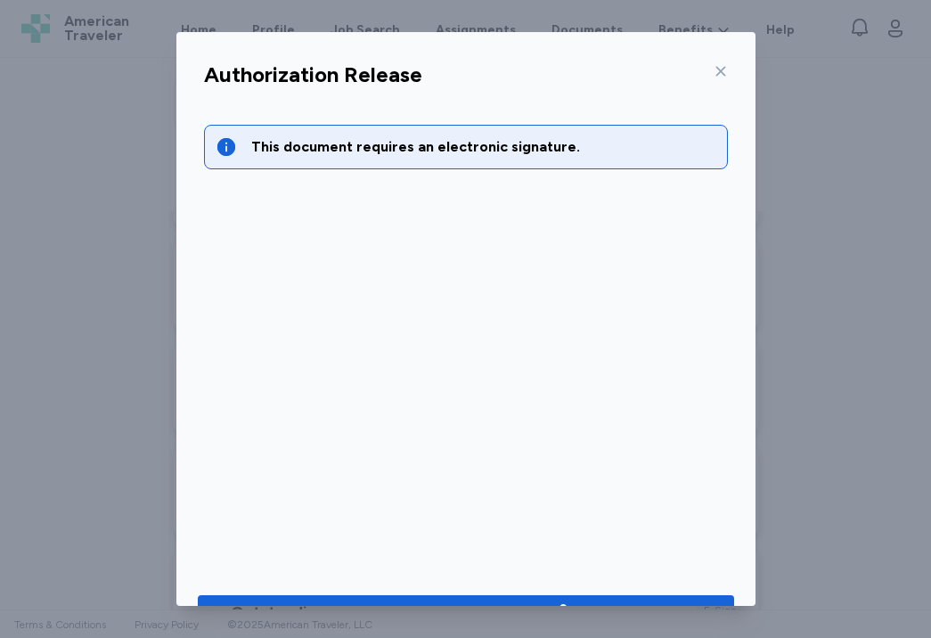
scroll to position [49, 0]
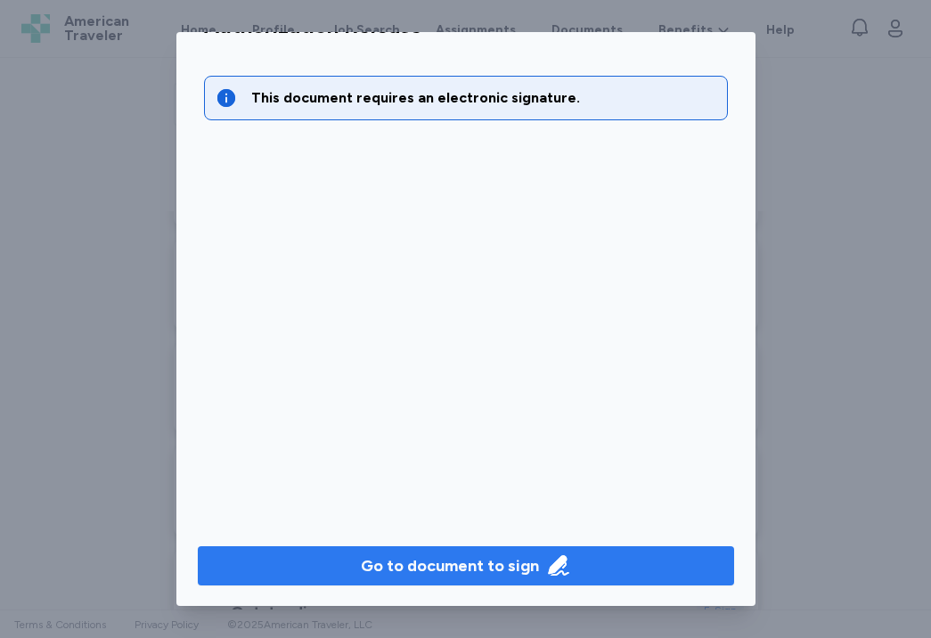
click at [505, 549] on button "Go to document to sign" at bounding box center [466, 565] width 536 height 39
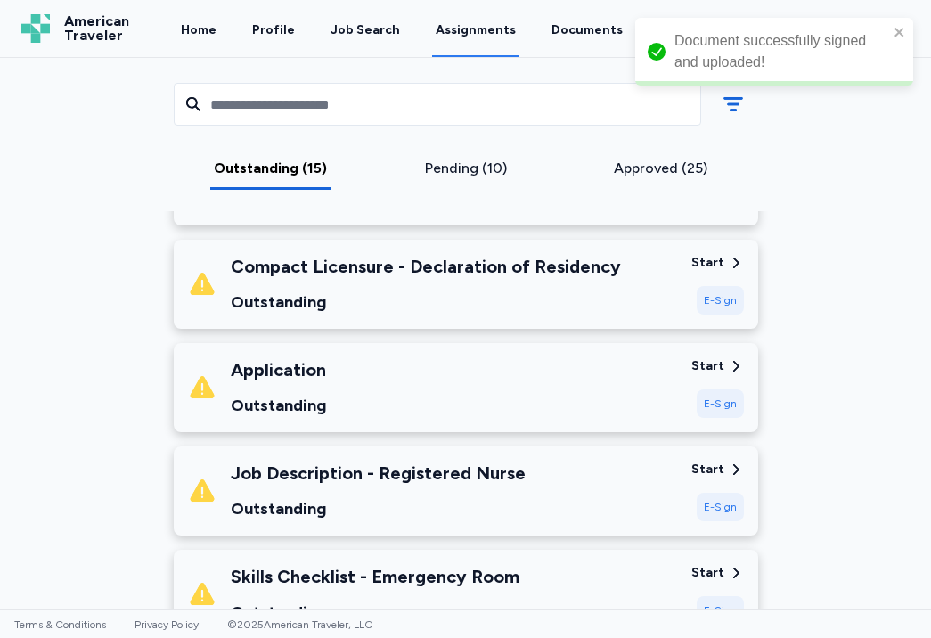
click at [551, 392] on div "Application Outstanding" at bounding box center [432, 387] width 489 height 61
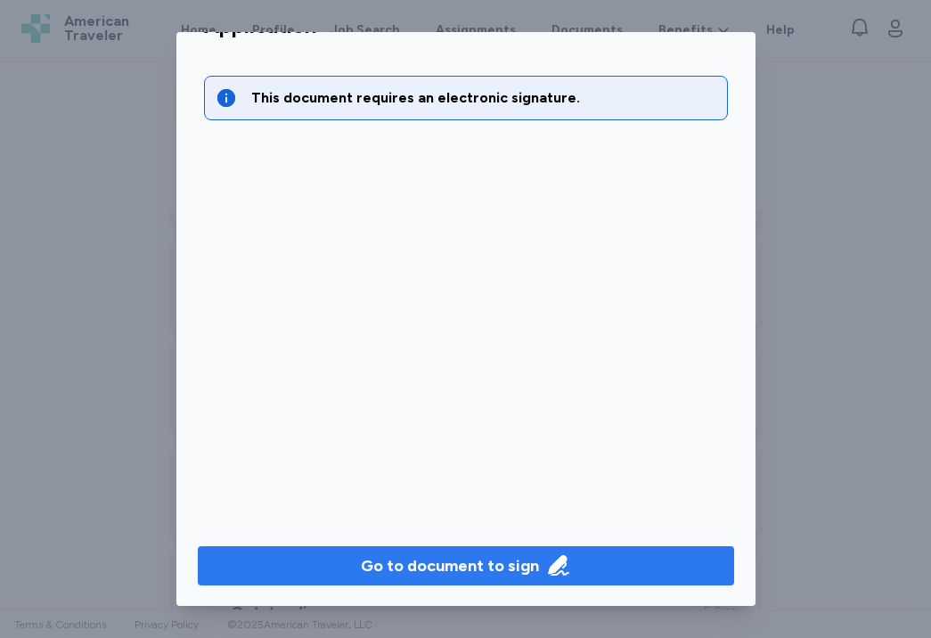
click at [523, 577] on button "Go to document to sign" at bounding box center [466, 565] width 536 height 39
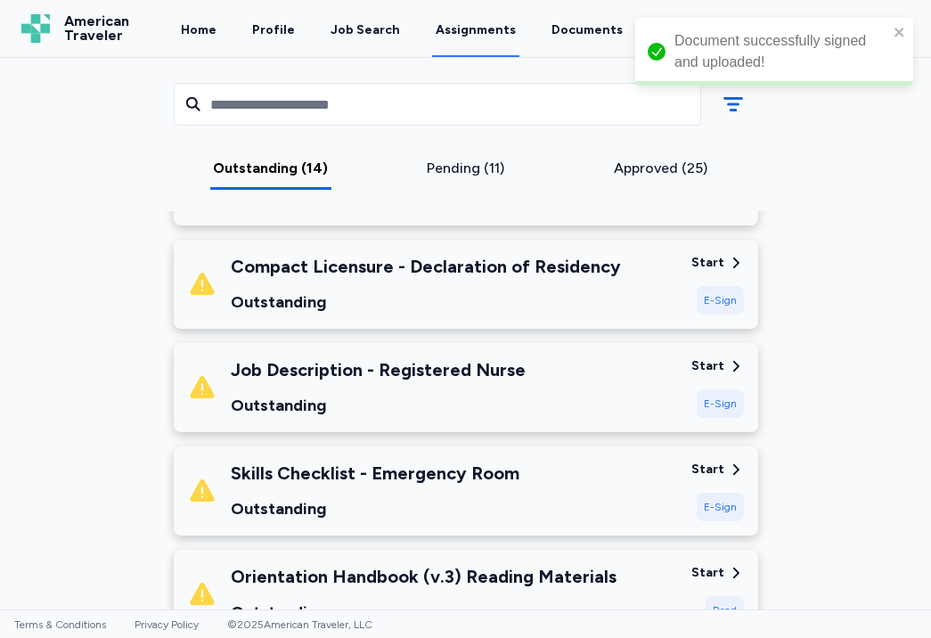
click at [537, 393] on div "Job Description - Registered Nurse Outstanding" at bounding box center [432, 387] width 489 height 61
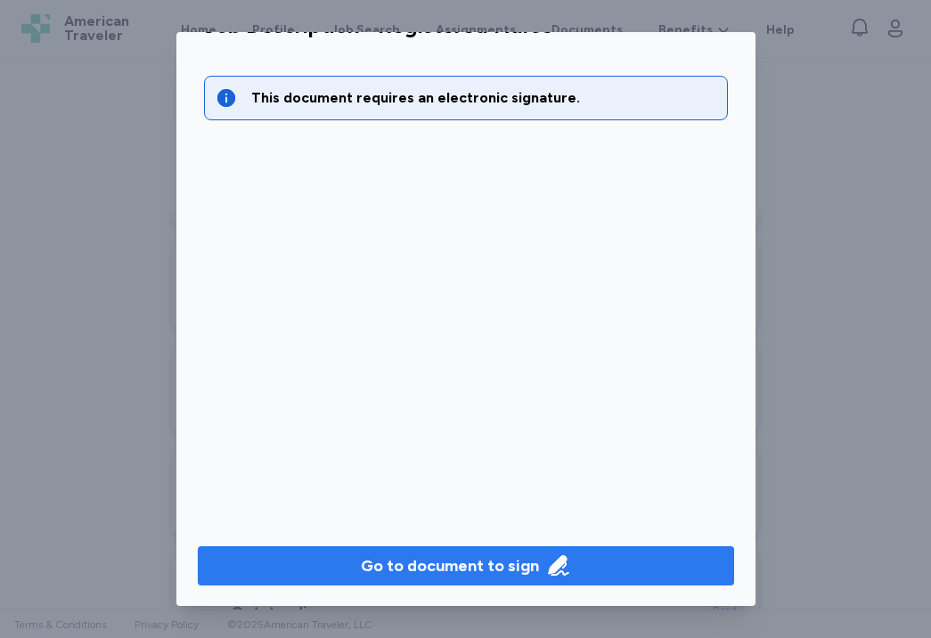
click at [496, 564] on div "Go to document to sign" at bounding box center [450, 565] width 178 height 25
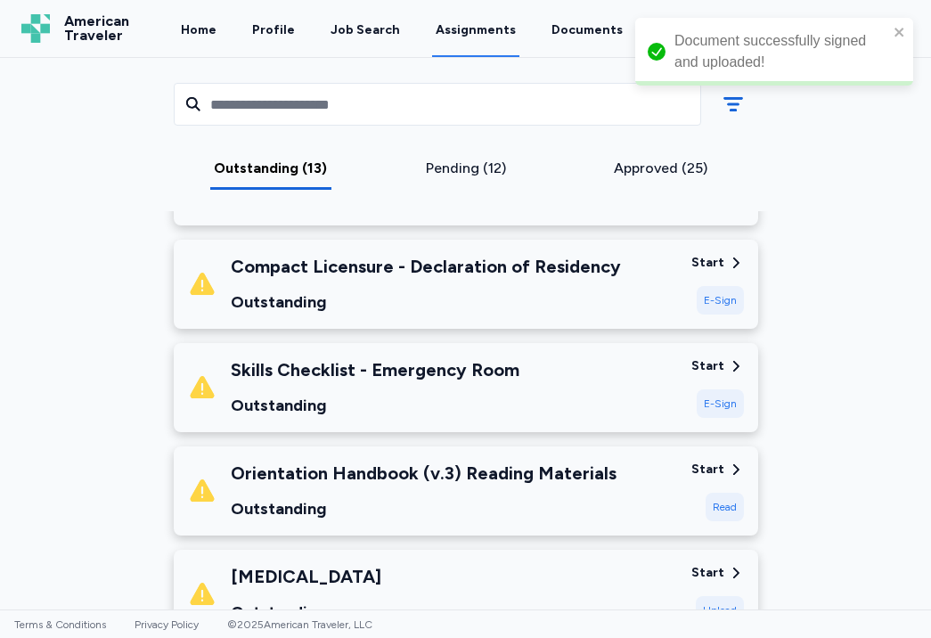
click at [552, 374] on div "Skills Checklist - Emergency Room Outstanding" at bounding box center [432, 387] width 489 height 61
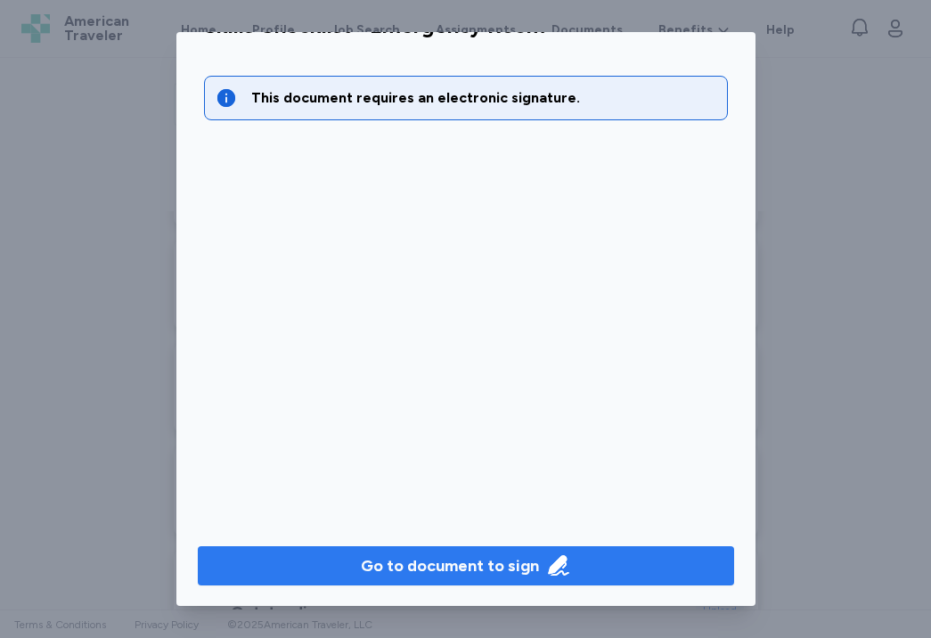
click at [475, 569] on div "Go to document to sign" at bounding box center [450, 565] width 178 height 25
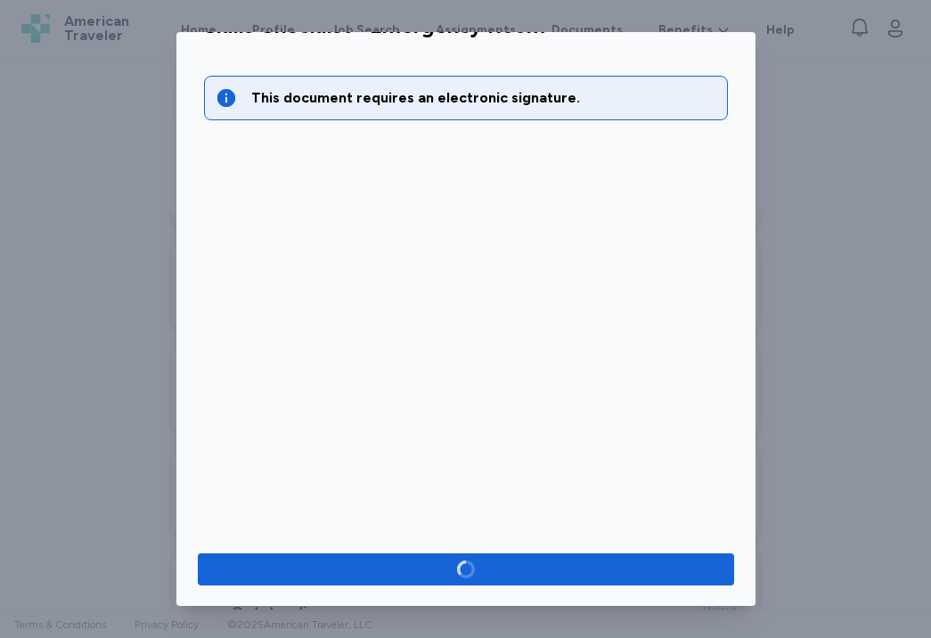
click at [768, 192] on div "Skills Checklist - Emergency Room This document requires an electronic signatur…" at bounding box center [465, 319] width 931 height 638
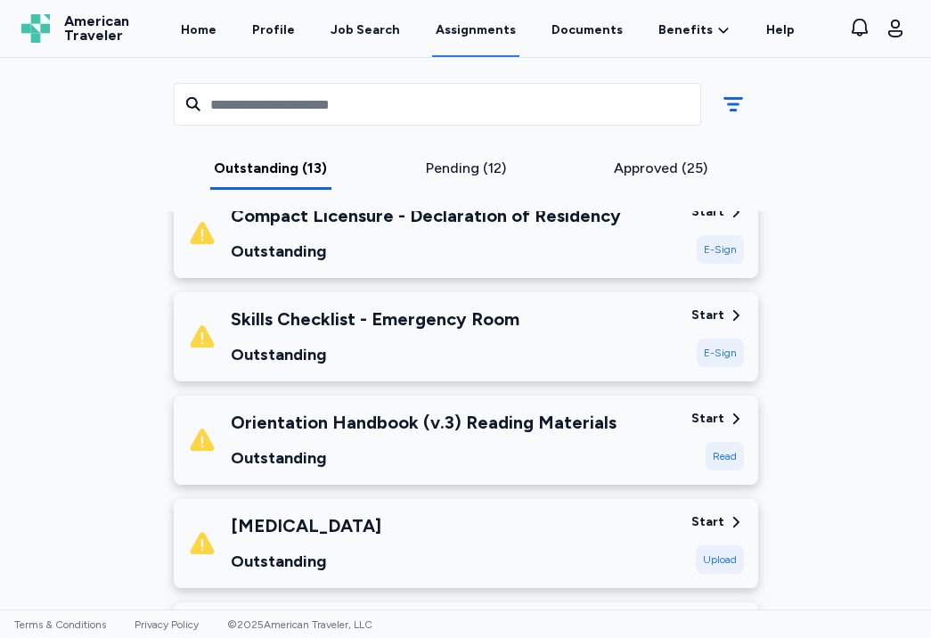
scroll to position [388, 0]
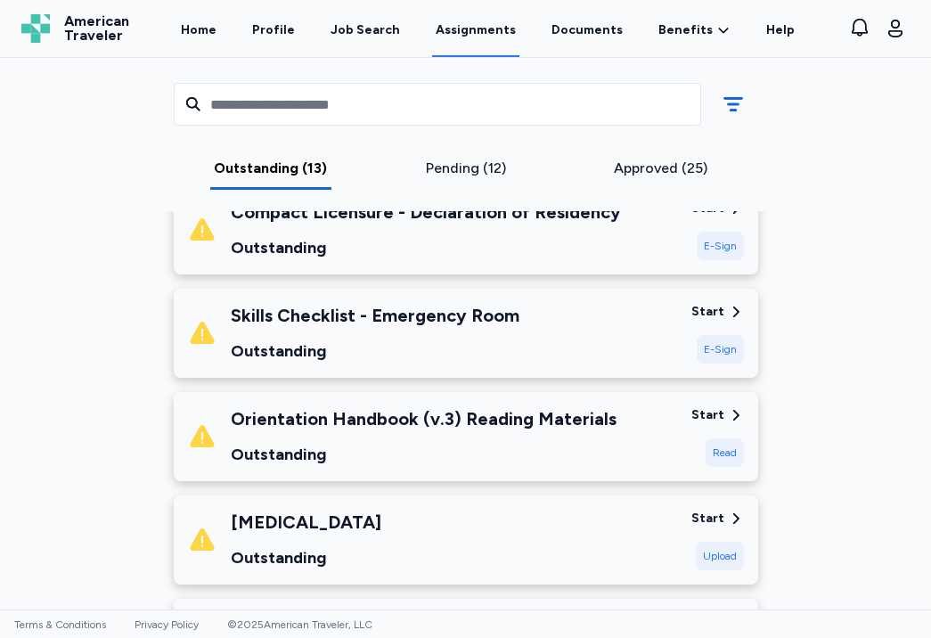
click at [557, 331] on div "Skills Checklist - Emergency Room Outstanding" at bounding box center [432, 333] width 489 height 61
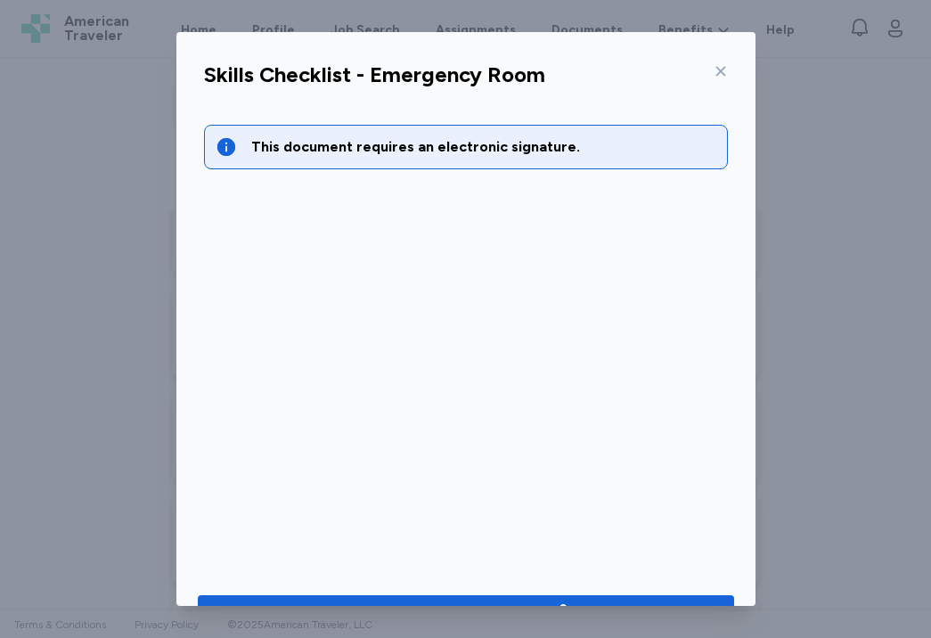
scroll to position [49, 0]
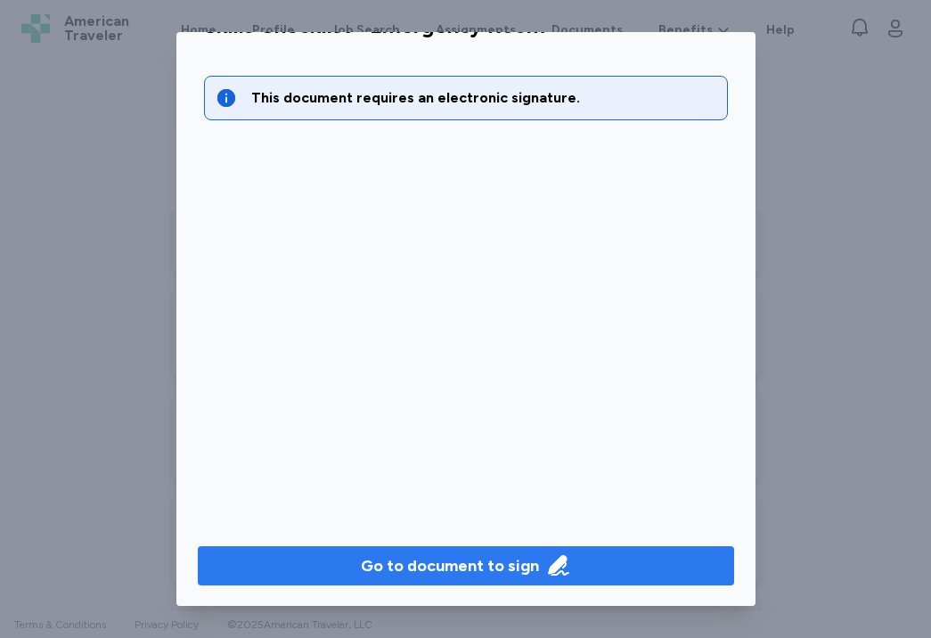
click at [518, 562] on div "Go to document to sign" at bounding box center [450, 565] width 178 height 25
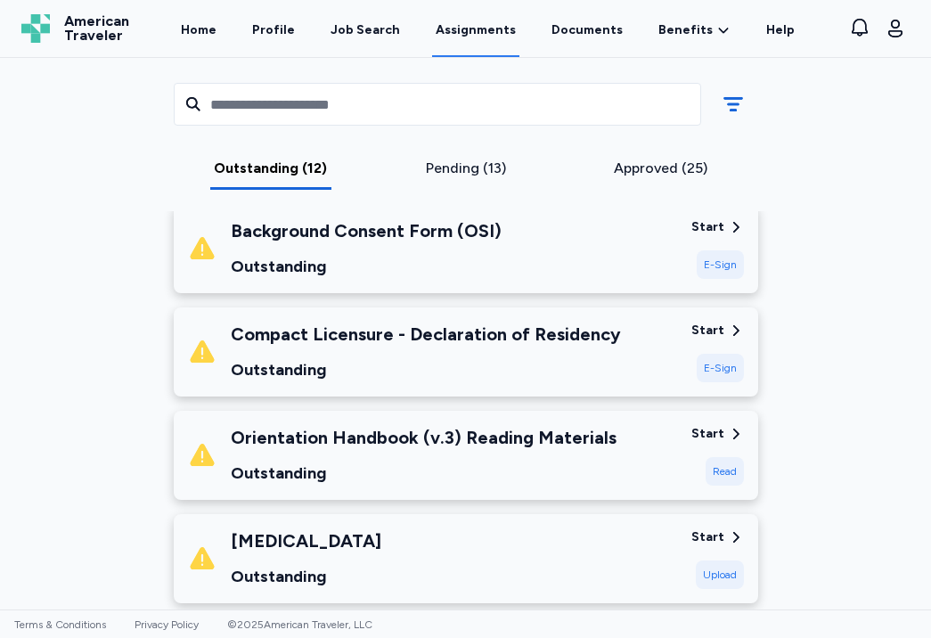
scroll to position [265, 0]
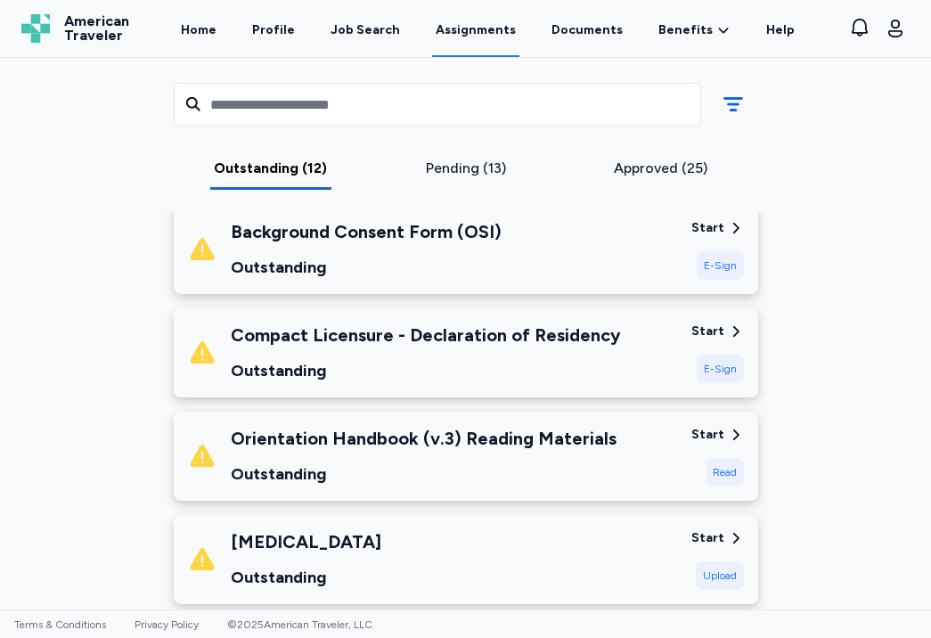
click at [589, 269] on div "Background Consent Form (OSI) Outstanding" at bounding box center [432, 249] width 489 height 61
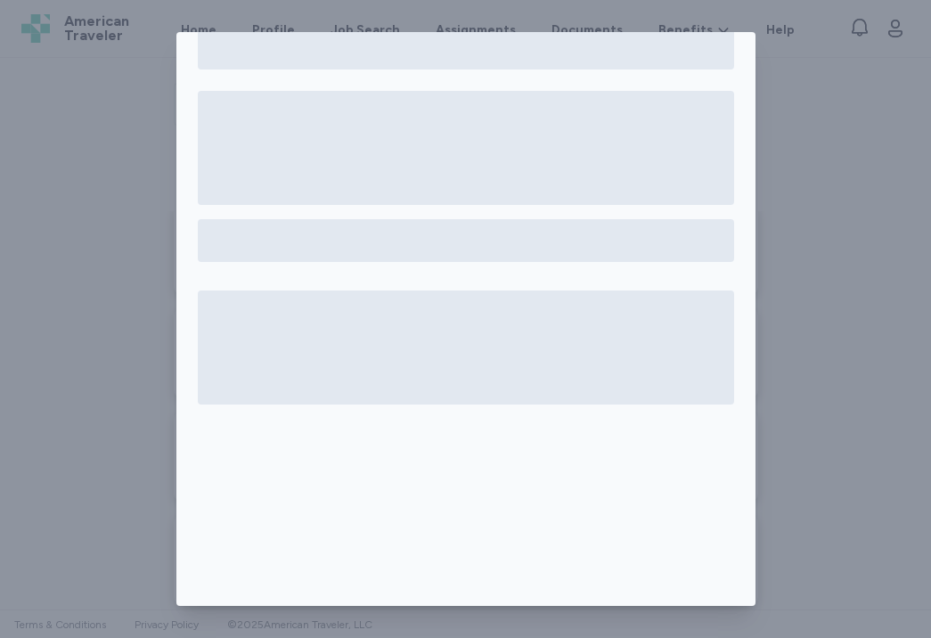
scroll to position [46, 0]
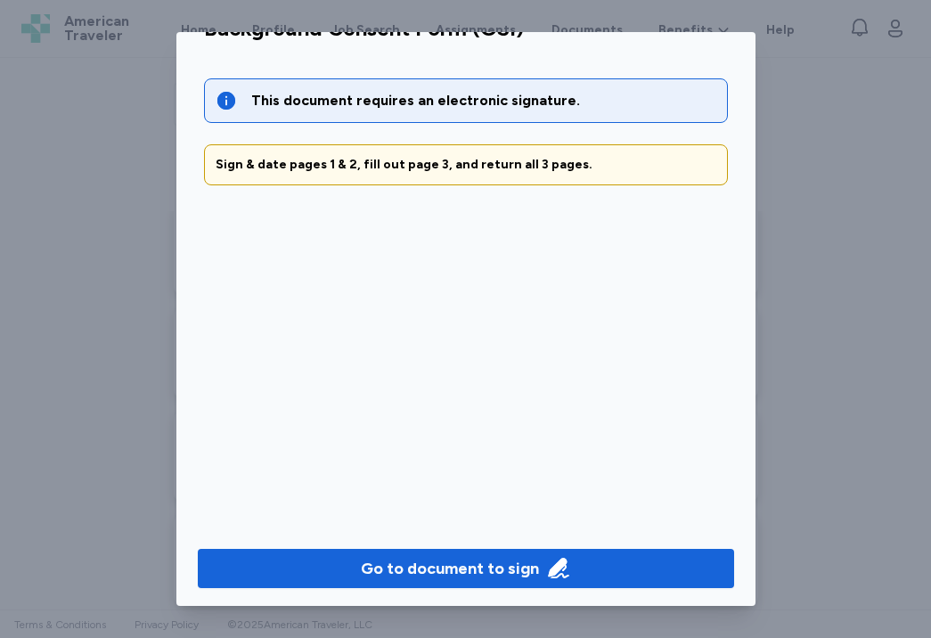
click at [499, 591] on div "Go to document to sign" at bounding box center [465, 568] width 579 height 82
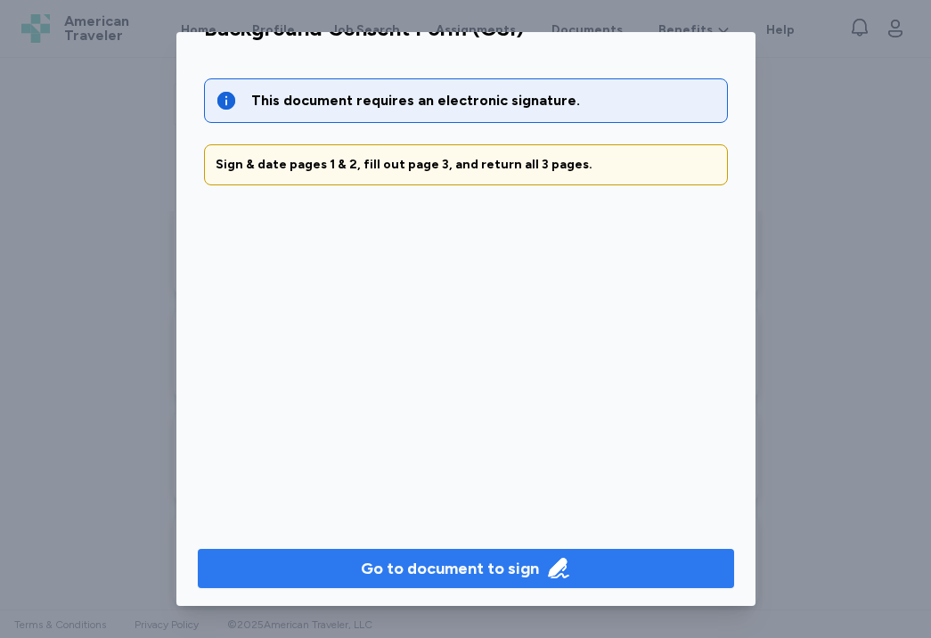
click at [500, 568] on div "Go to document to sign" at bounding box center [450, 568] width 178 height 25
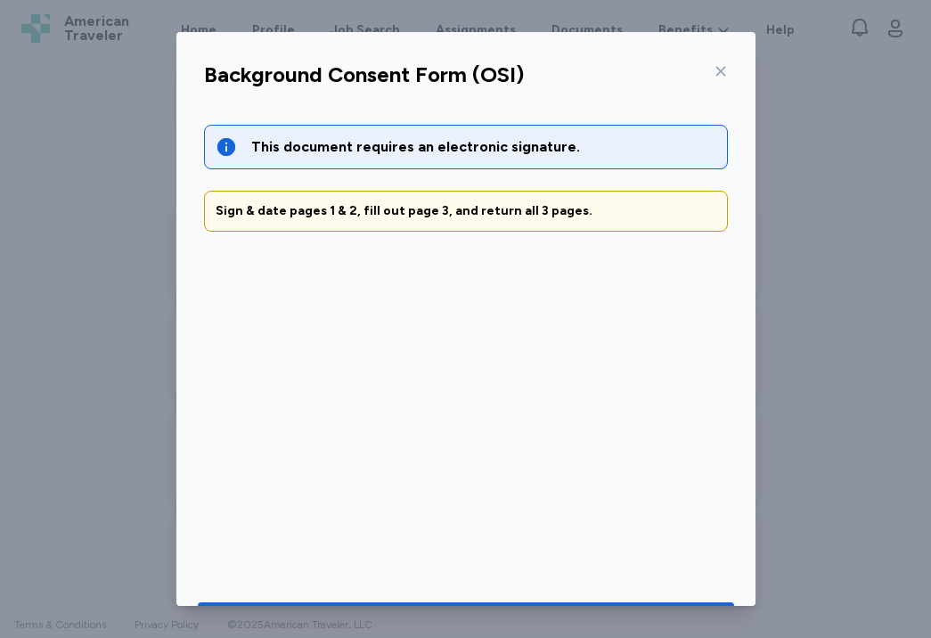
click at [728, 63] on div "Background Consent Form (OSI)" at bounding box center [466, 80] width 552 height 46
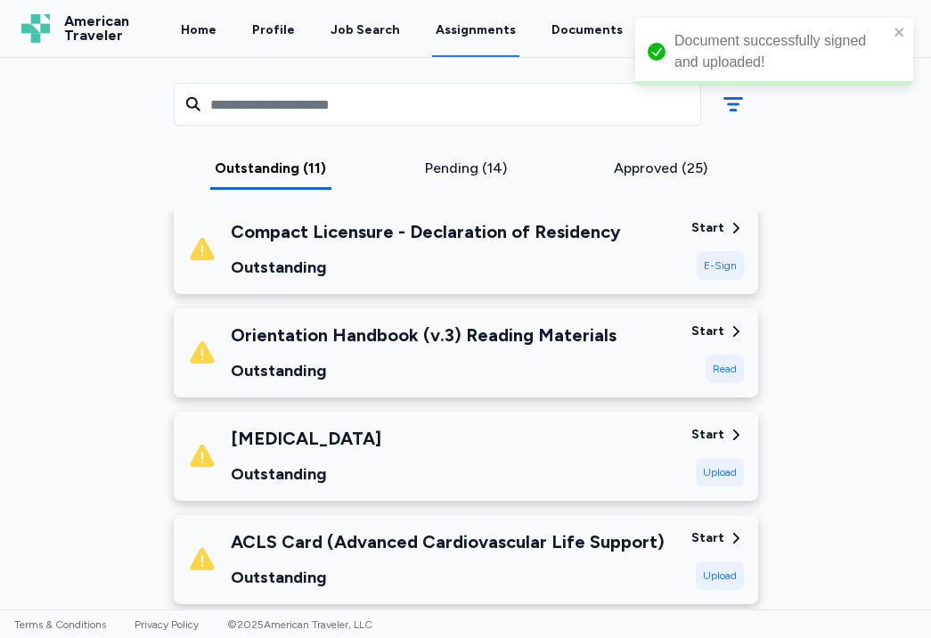
scroll to position [161, 0]
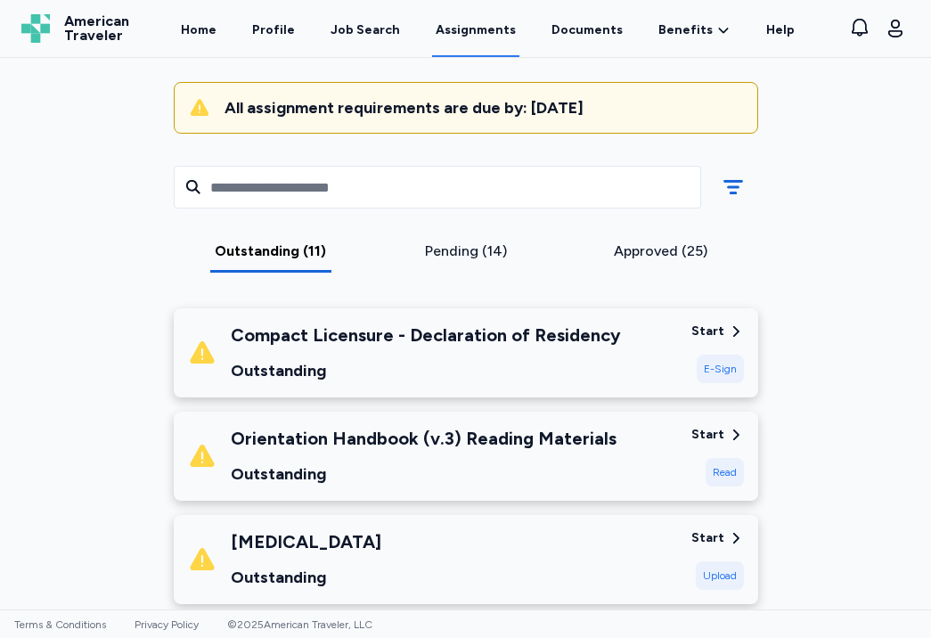
click at [549, 347] on div "Compact Licensure - Declaration of Residency Outstanding" at bounding box center [426, 352] width 390 height 61
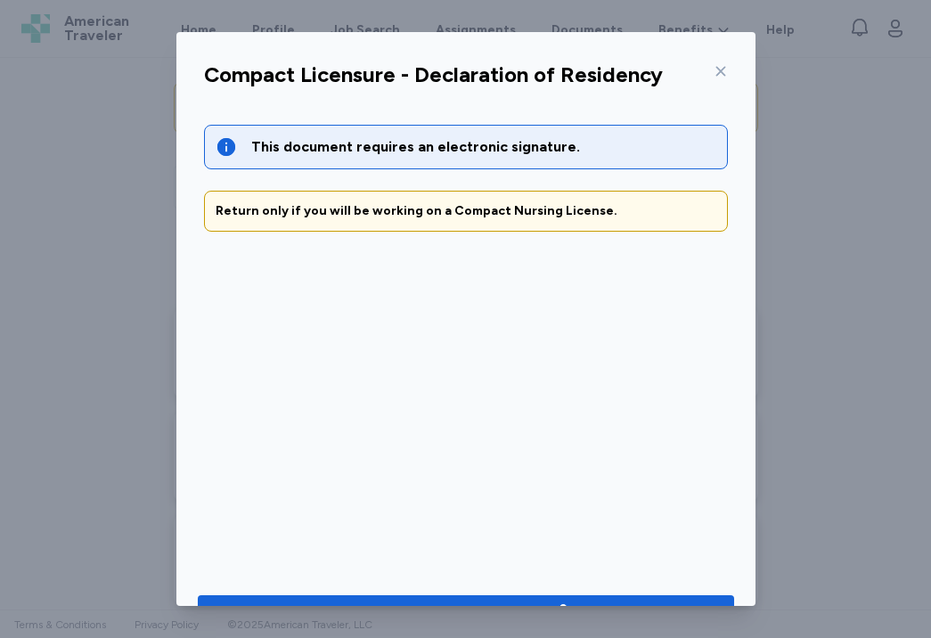
click at [721, 72] on icon at bounding box center [720, 71] width 10 height 10
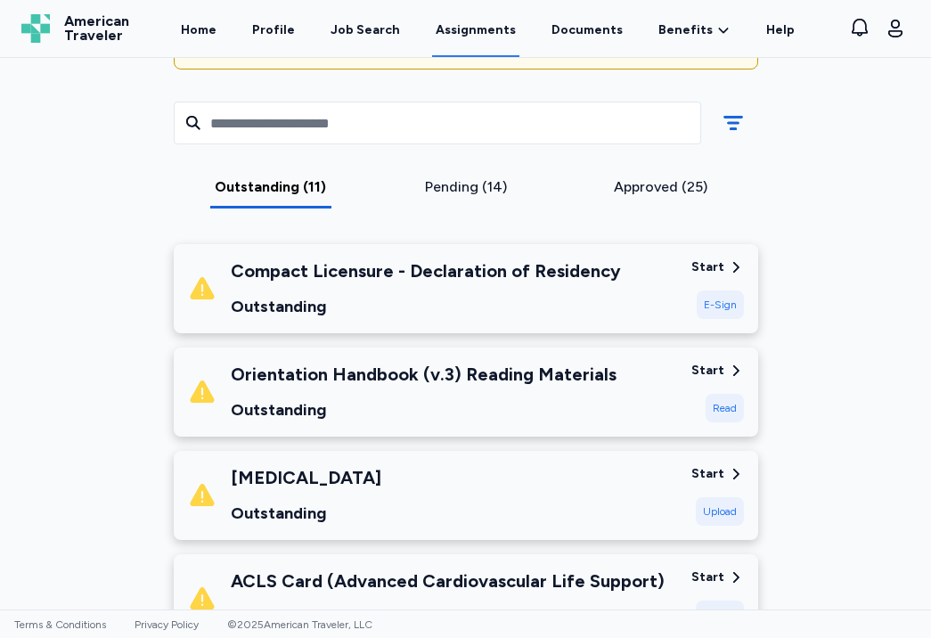
scroll to position [260, 0]
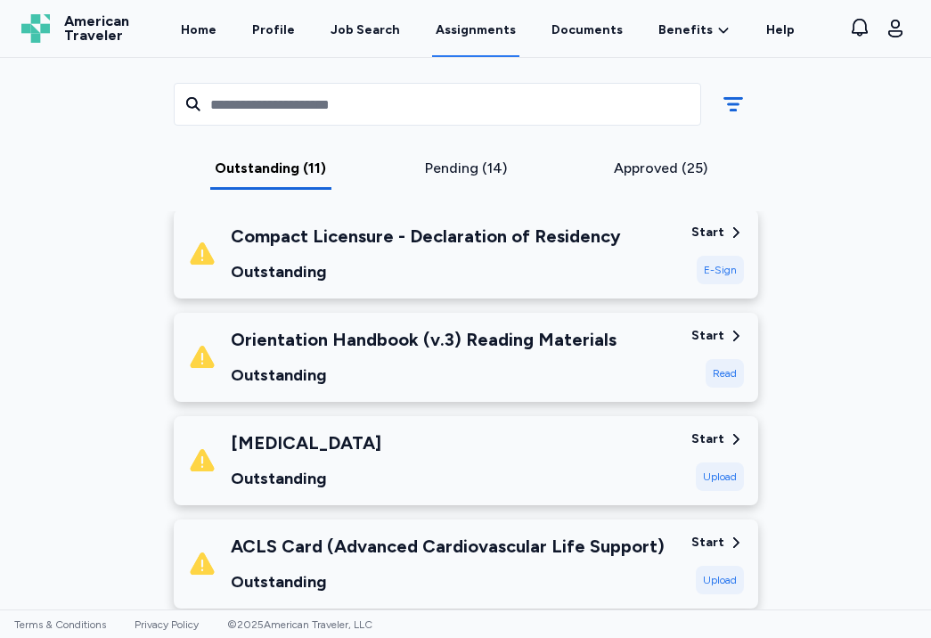
click at [543, 363] on div "Outstanding" at bounding box center [424, 375] width 386 height 25
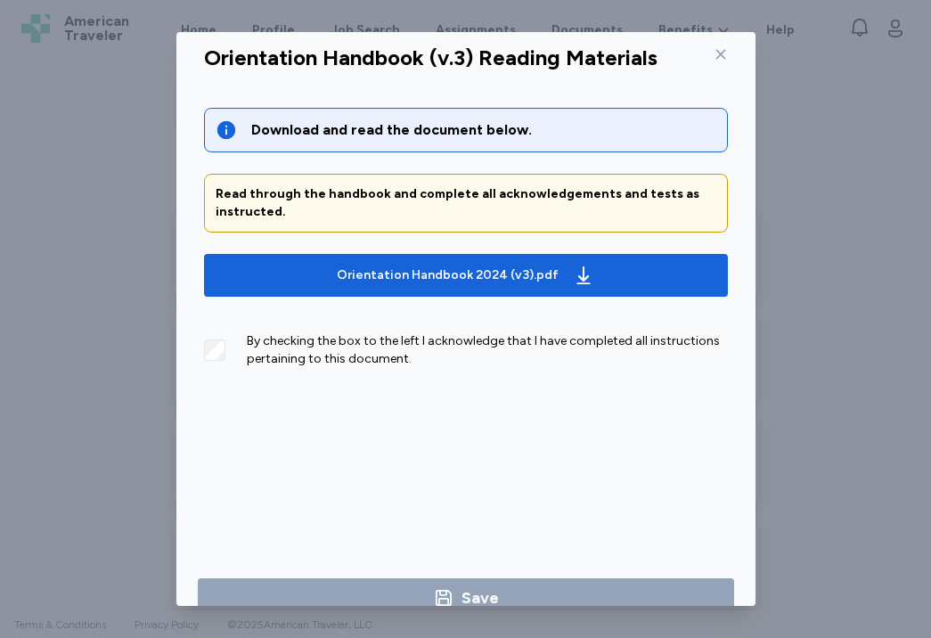
scroll to position [49, 0]
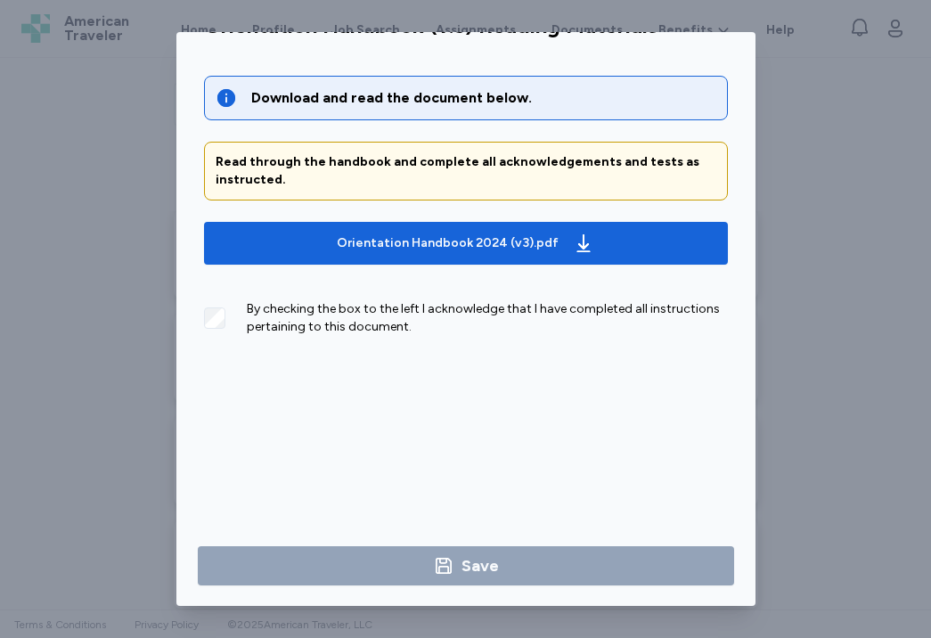
click at [448, 308] on div "By checking the box to the left I acknowledge that I have completed all instruc…" at bounding box center [487, 318] width 481 height 36
click at [229, 319] on div "By checking the box to the left I acknowledge that I have completed all instruc…" at bounding box center [466, 311] width 524 height 50
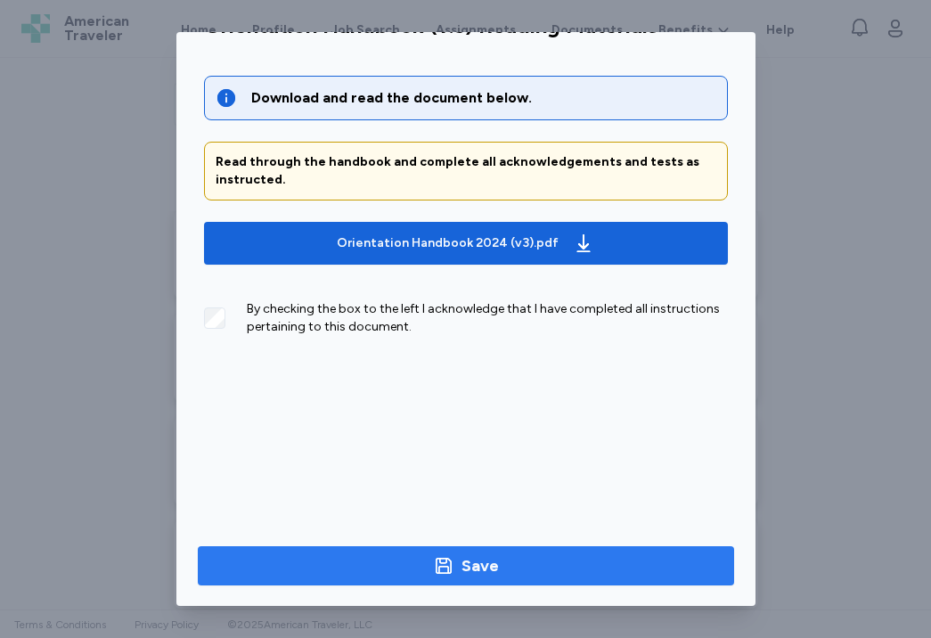
click at [323, 567] on span "Save" at bounding box center [466, 565] width 508 height 25
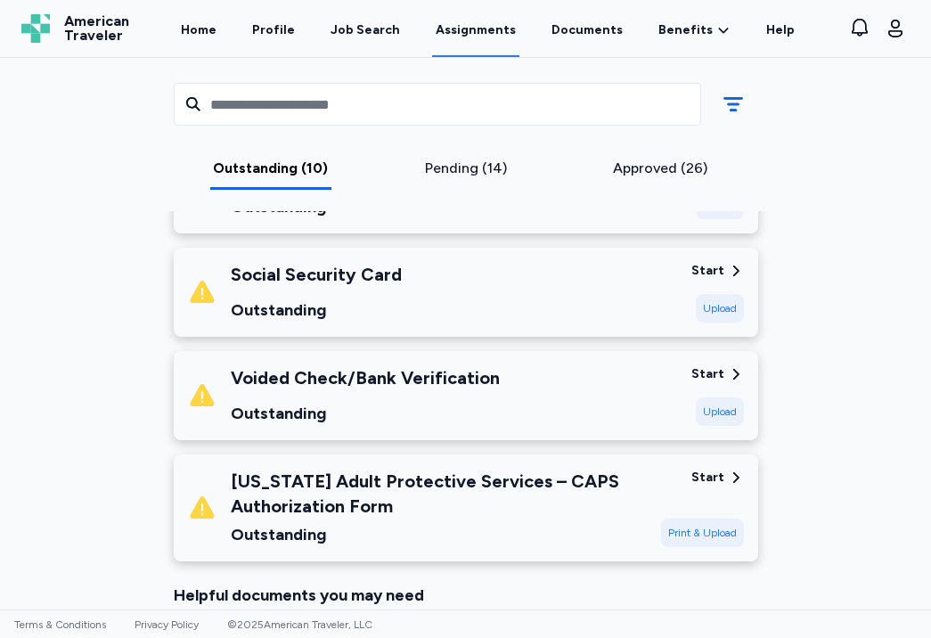
scroll to position [957, 0]
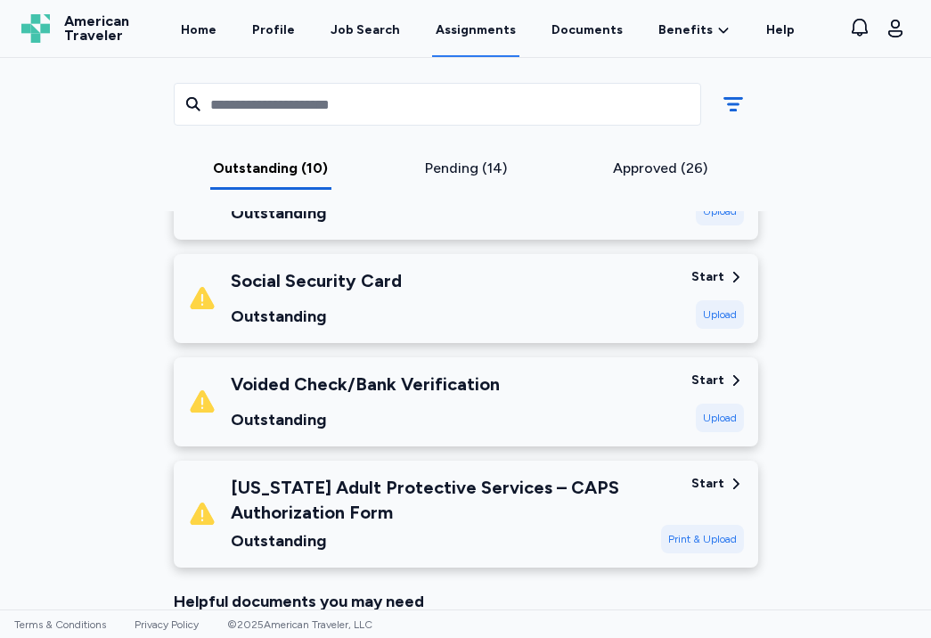
click at [417, 482] on div "[US_STATE] Adult Protective Services – CAPS Authorization Form" at bounding box center [439, 500] width 416 height 50
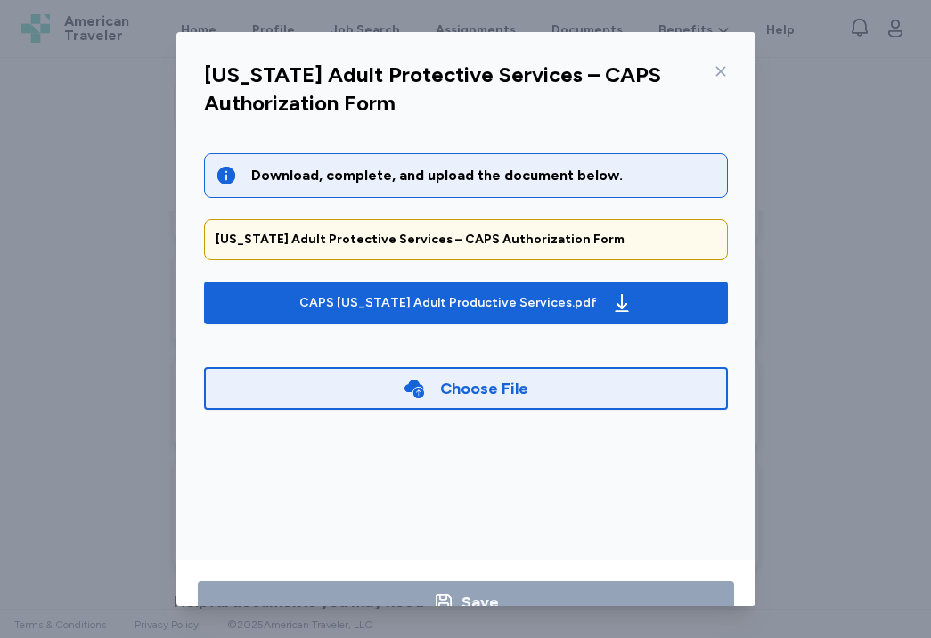
scroll to position [49, 0]
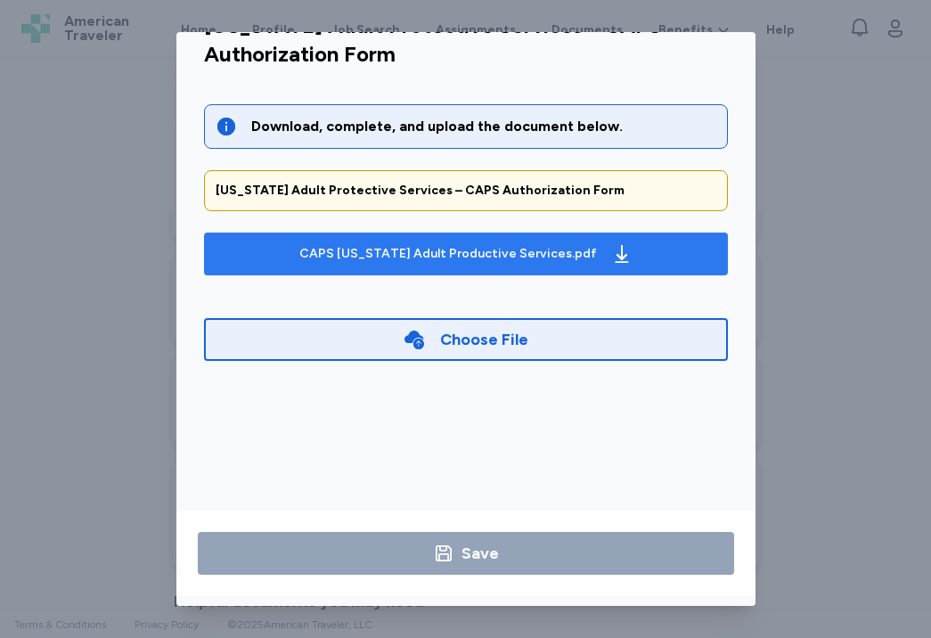
click at [482, 267] on button "CAPS [US_STATE] Adult Productive Services.pdf" at bounding box center [466, 254] width 524 height 43
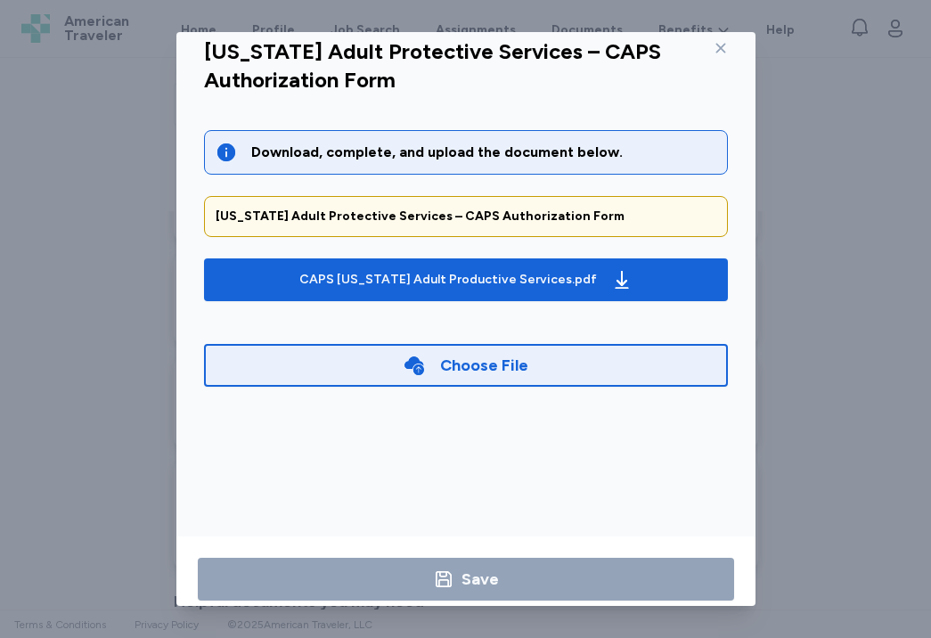
scroll to position [0, 0]
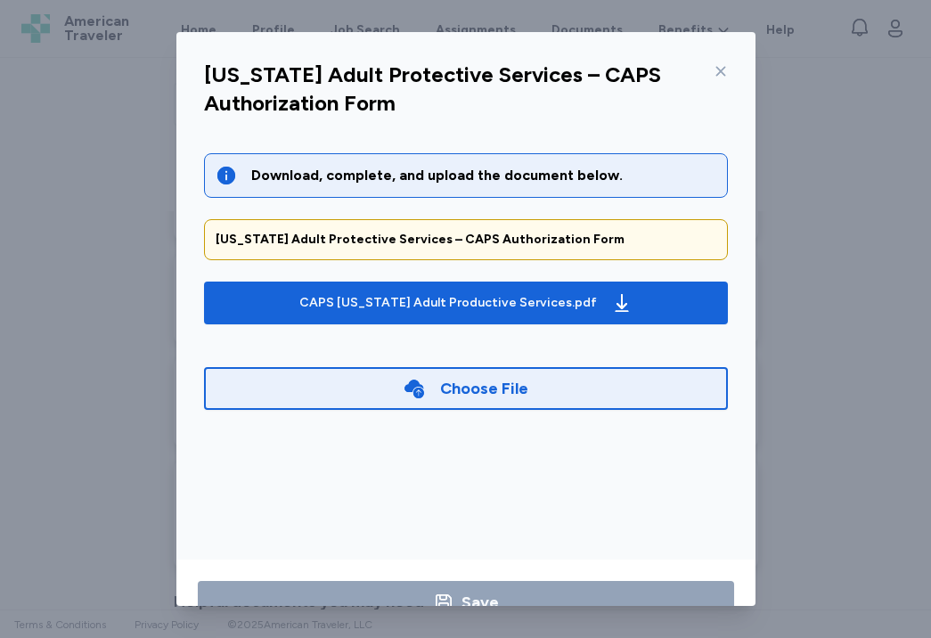
click at [719, 69] on icon at bounding box center [721, 71] width 14 height 14
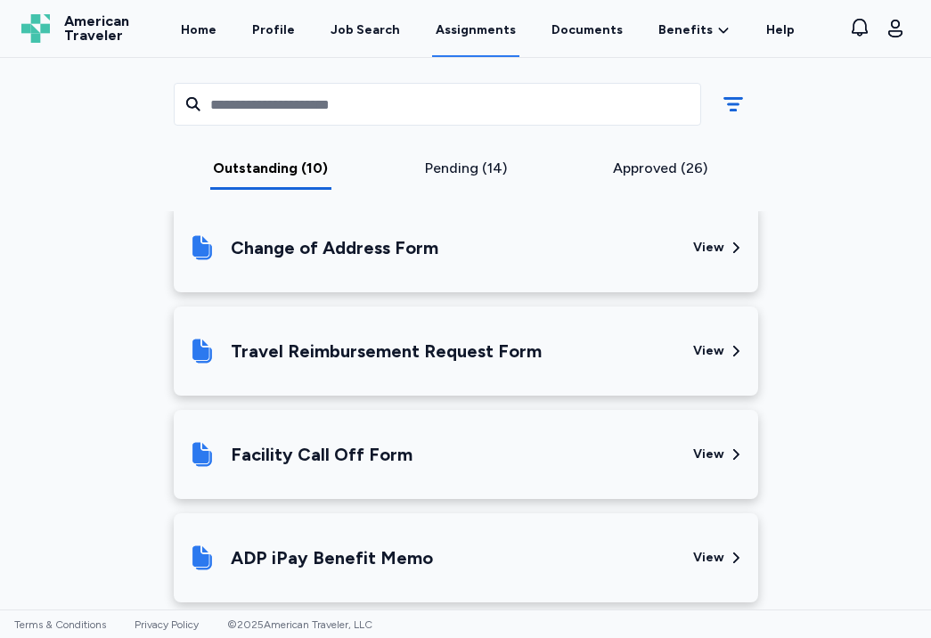
scroll to position [1709, 0]
